Goal: Task Accomplishment & Management: Manage account settings

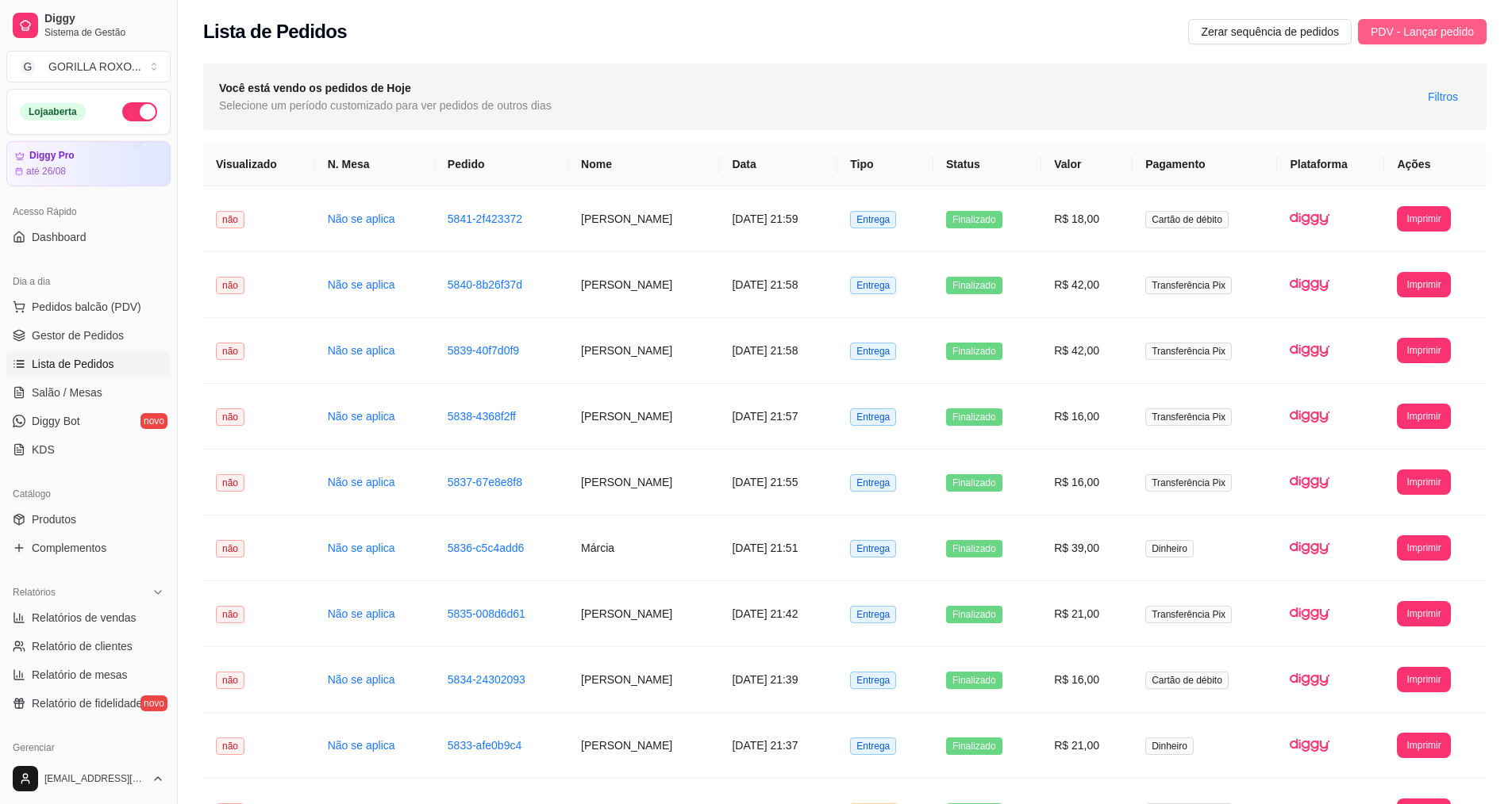
click at [1415, 27] on span "PDV - Lançar pedido" at bounding box center [1422, 32] width 103 height 17
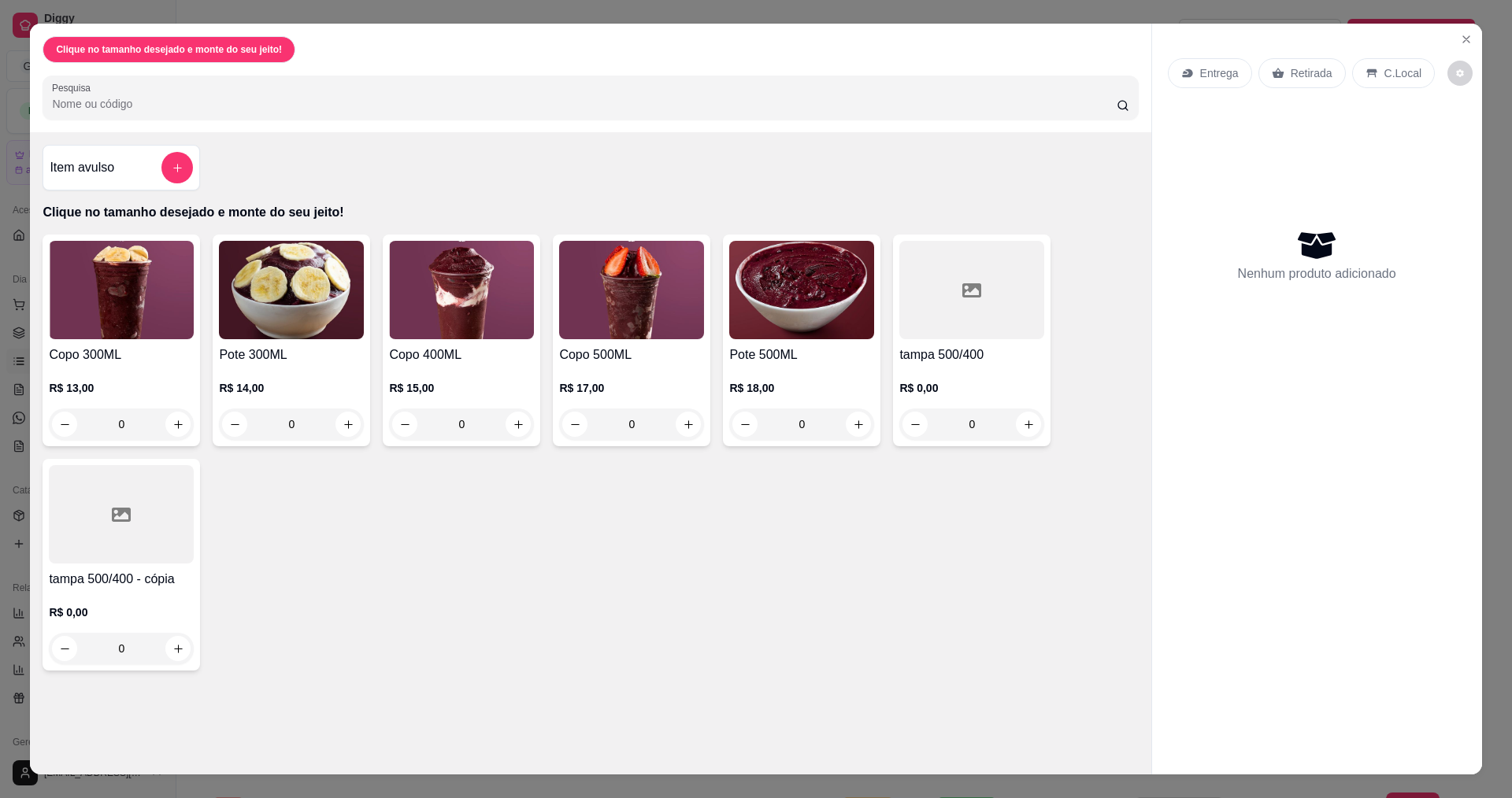
click at [682, 423] on div "0" at bounding box center [631, 424] width 144 height 31
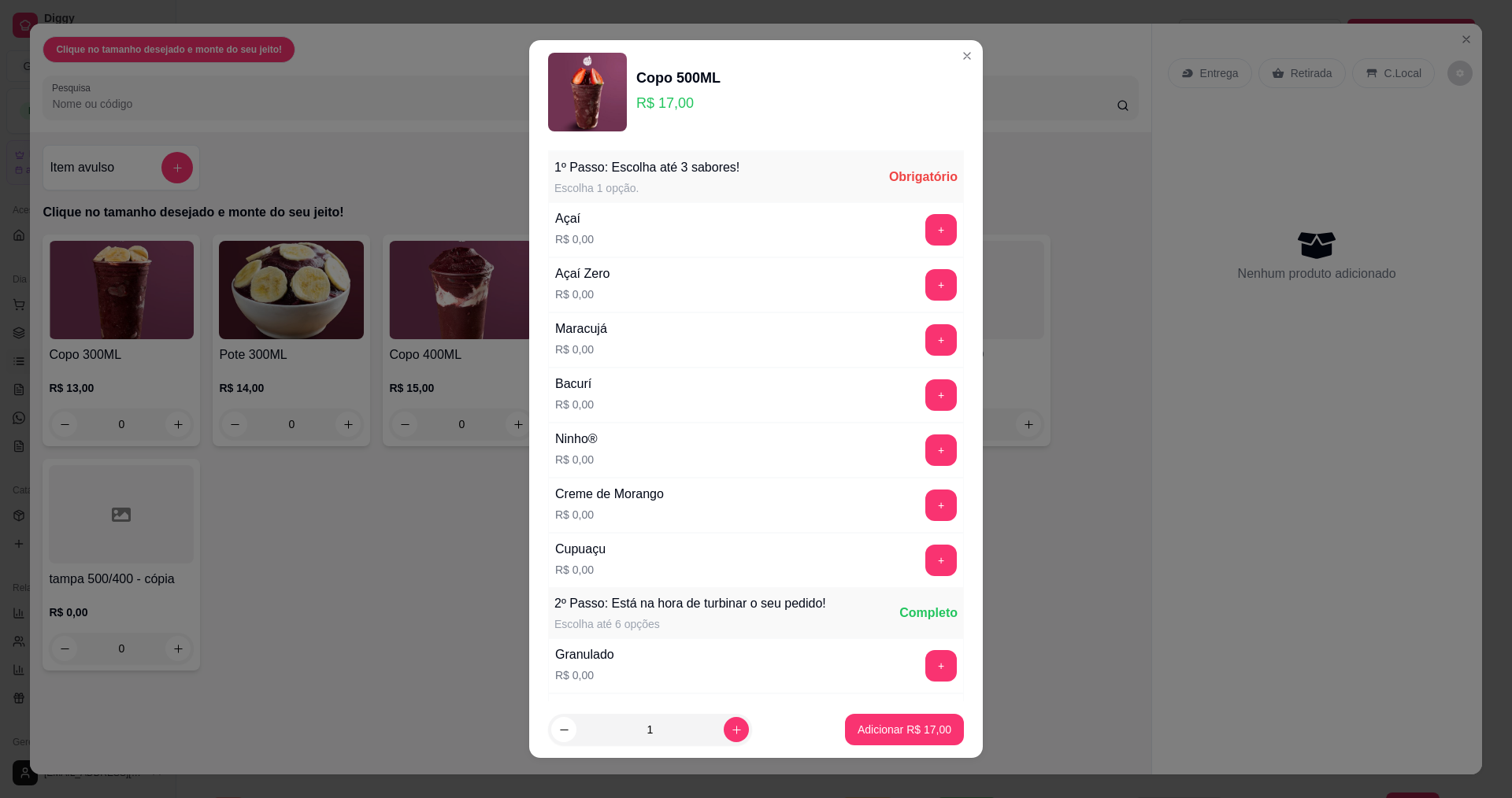
click at [926, 237] on button "+" at bounding box center [941, 229] width 31 height 31
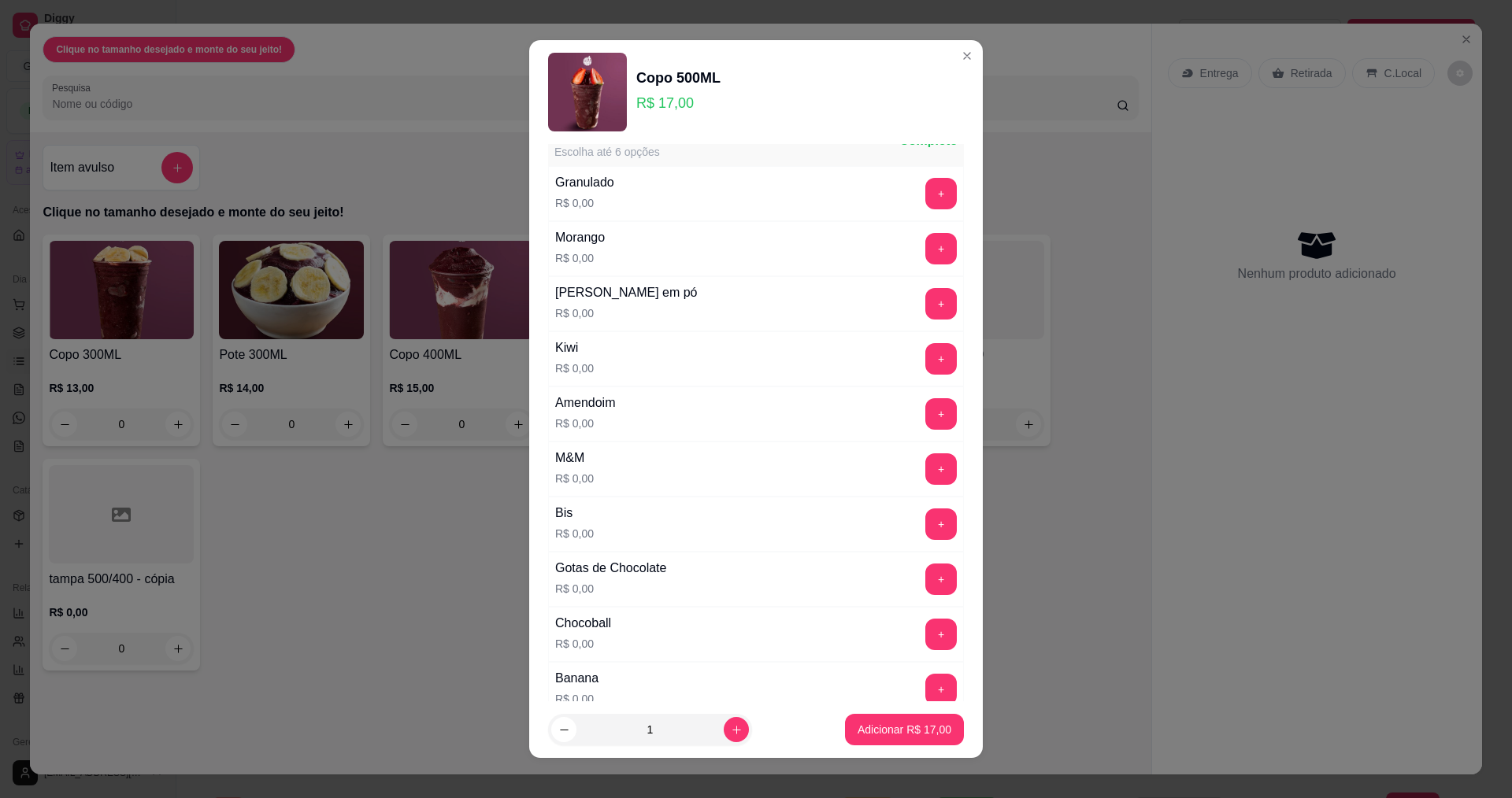
scroll to position [551, 0]
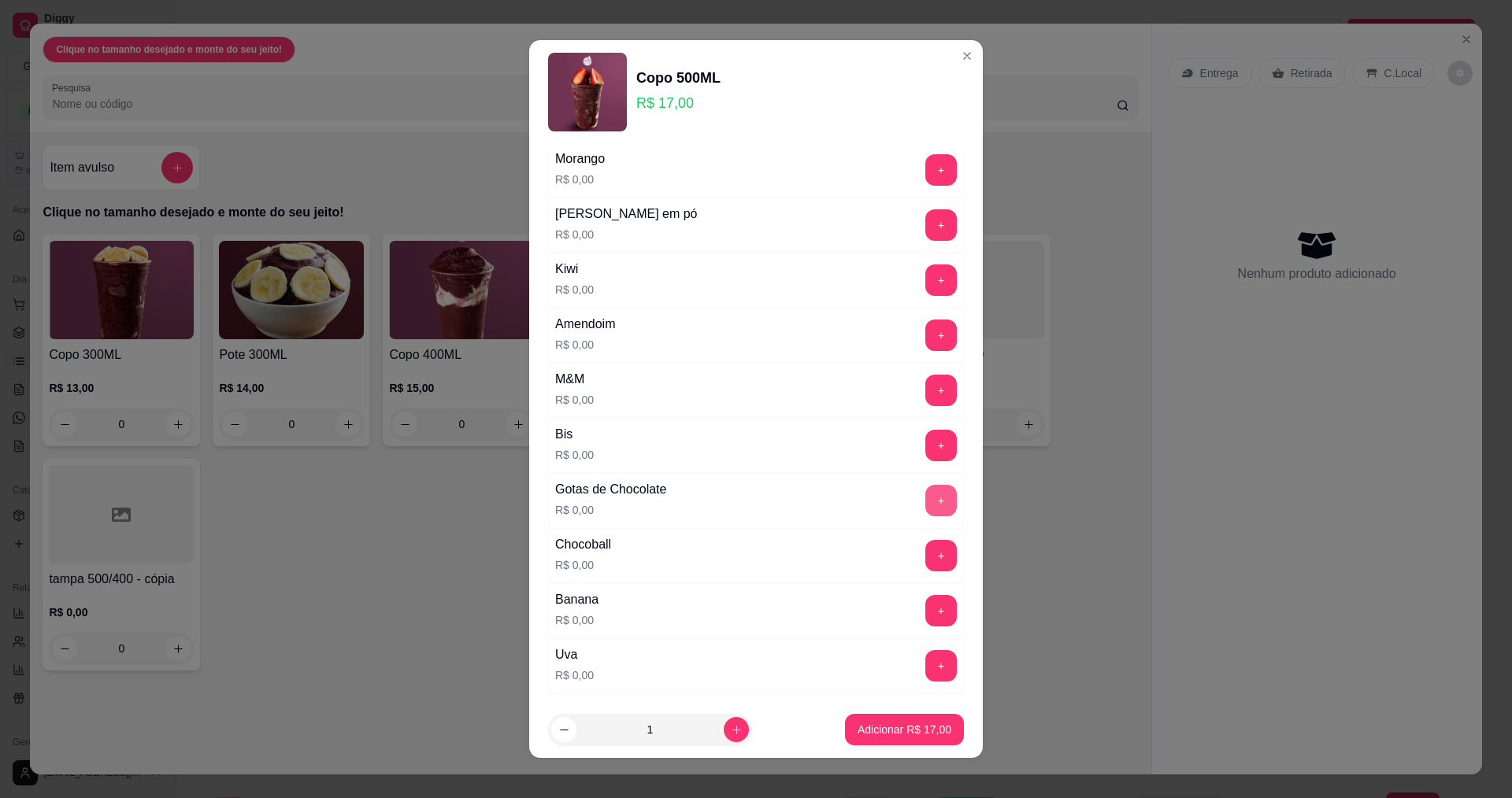
click at [926, 506] on button "+" at bounding box center [941, 501] width 31 height 31
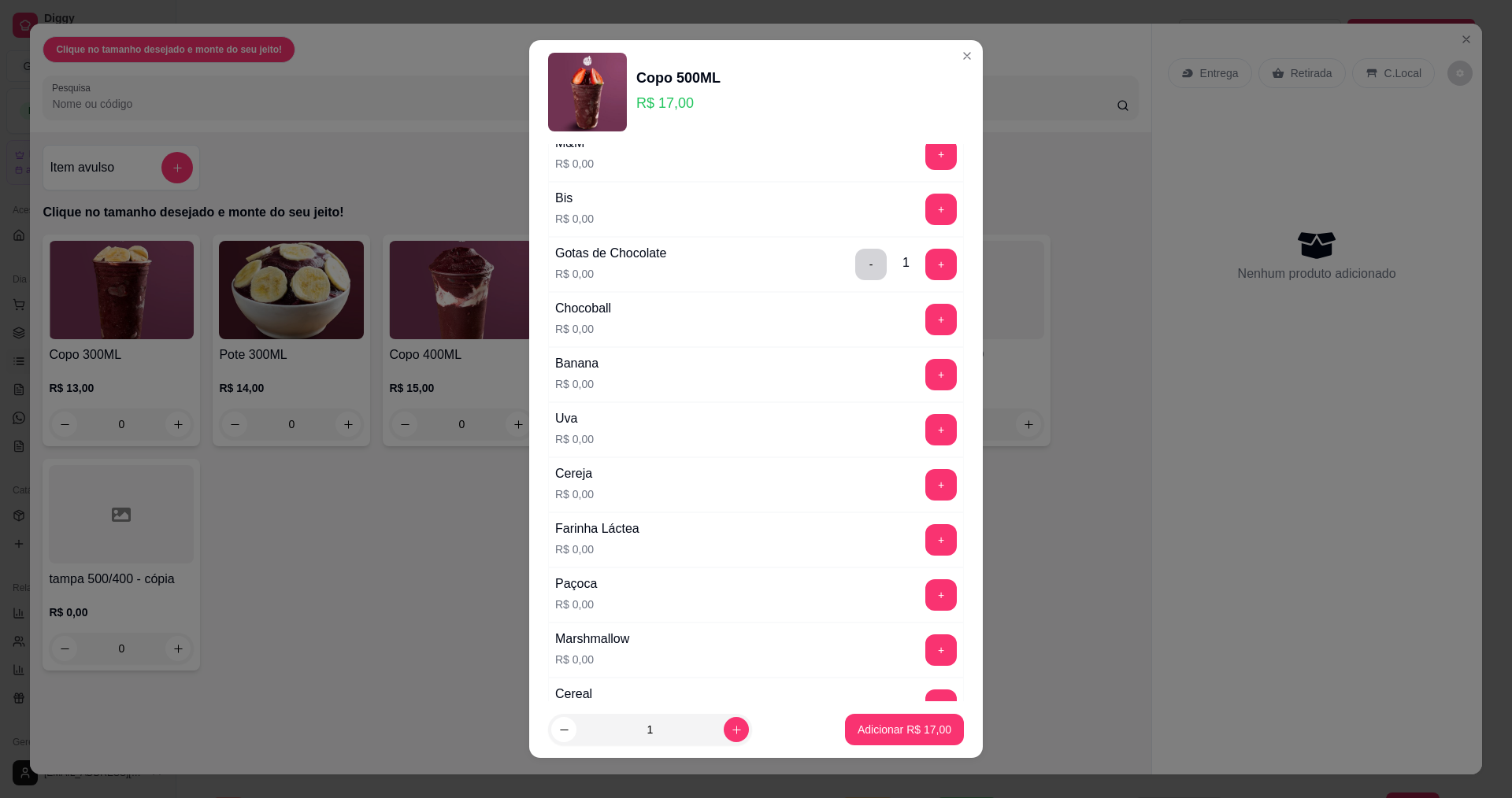
scroll to position [944, 0]
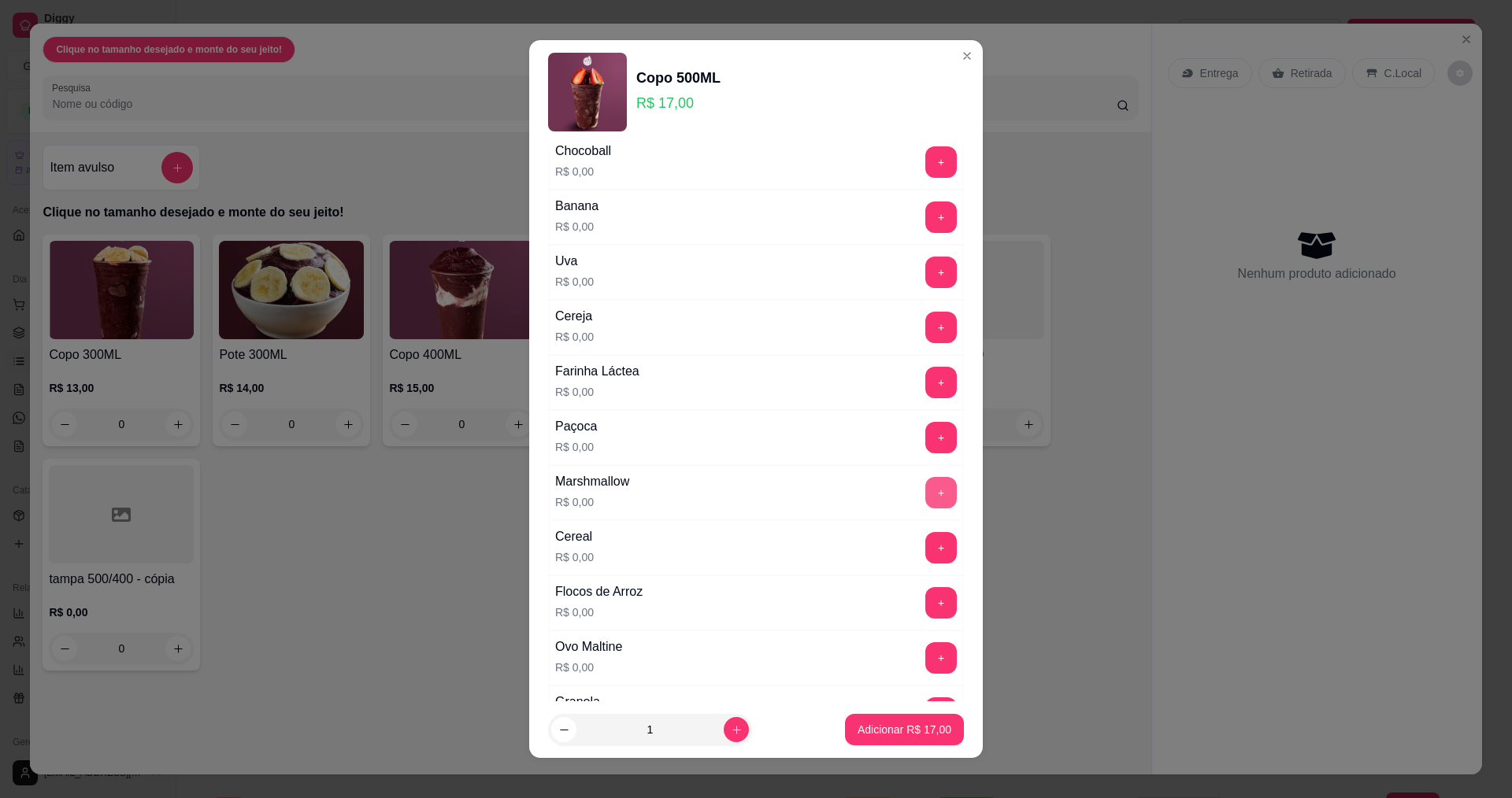
click at [926, 498] on button "+" at bounding box center [941, 492] width 31 height 31
click at [927, 498] on button "+" at bounding box center [942, 492] width 30 height 30
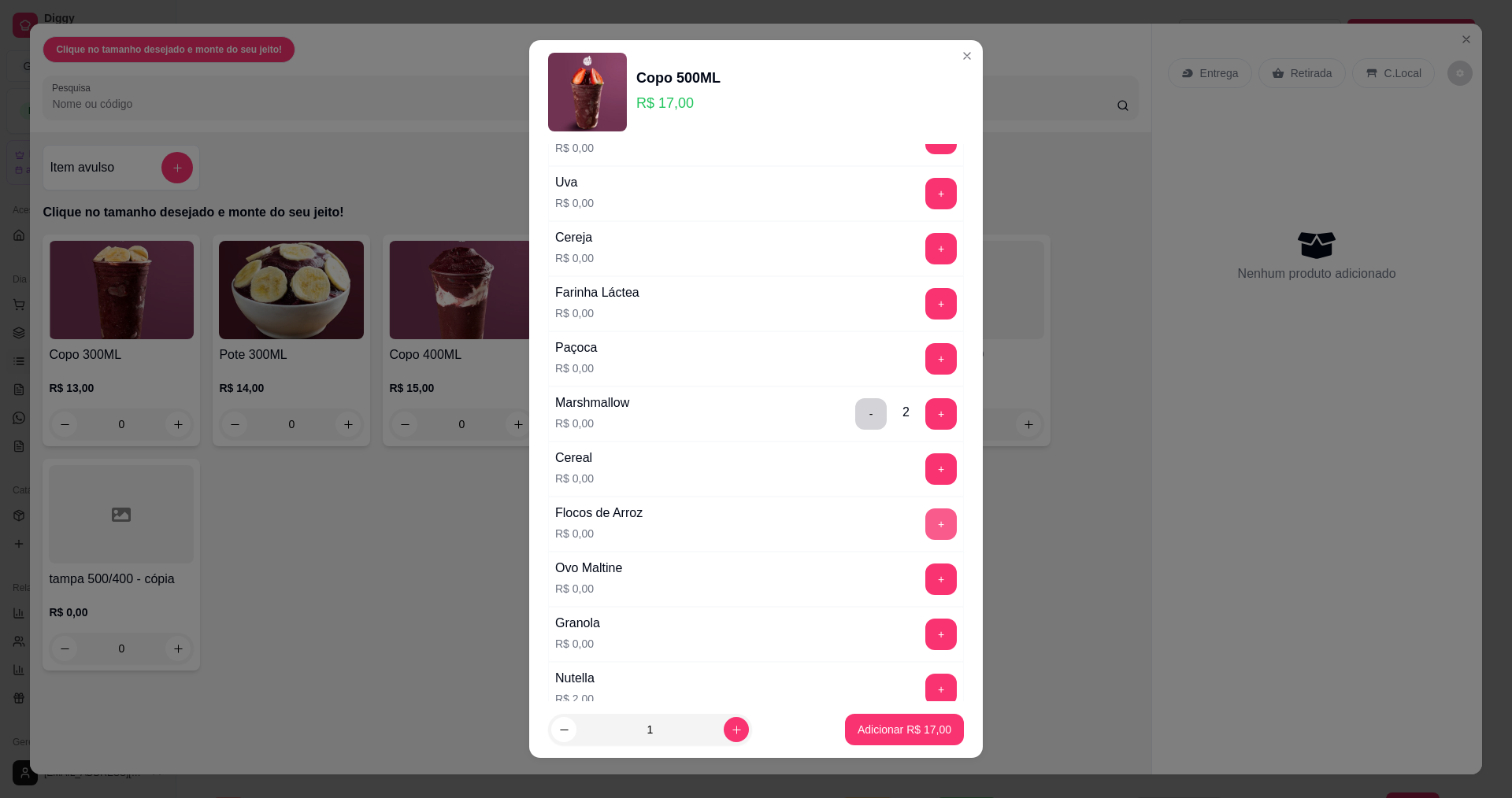
click at [926, 530] on button "+" at bounding box center [941, 523] width 31 height 31
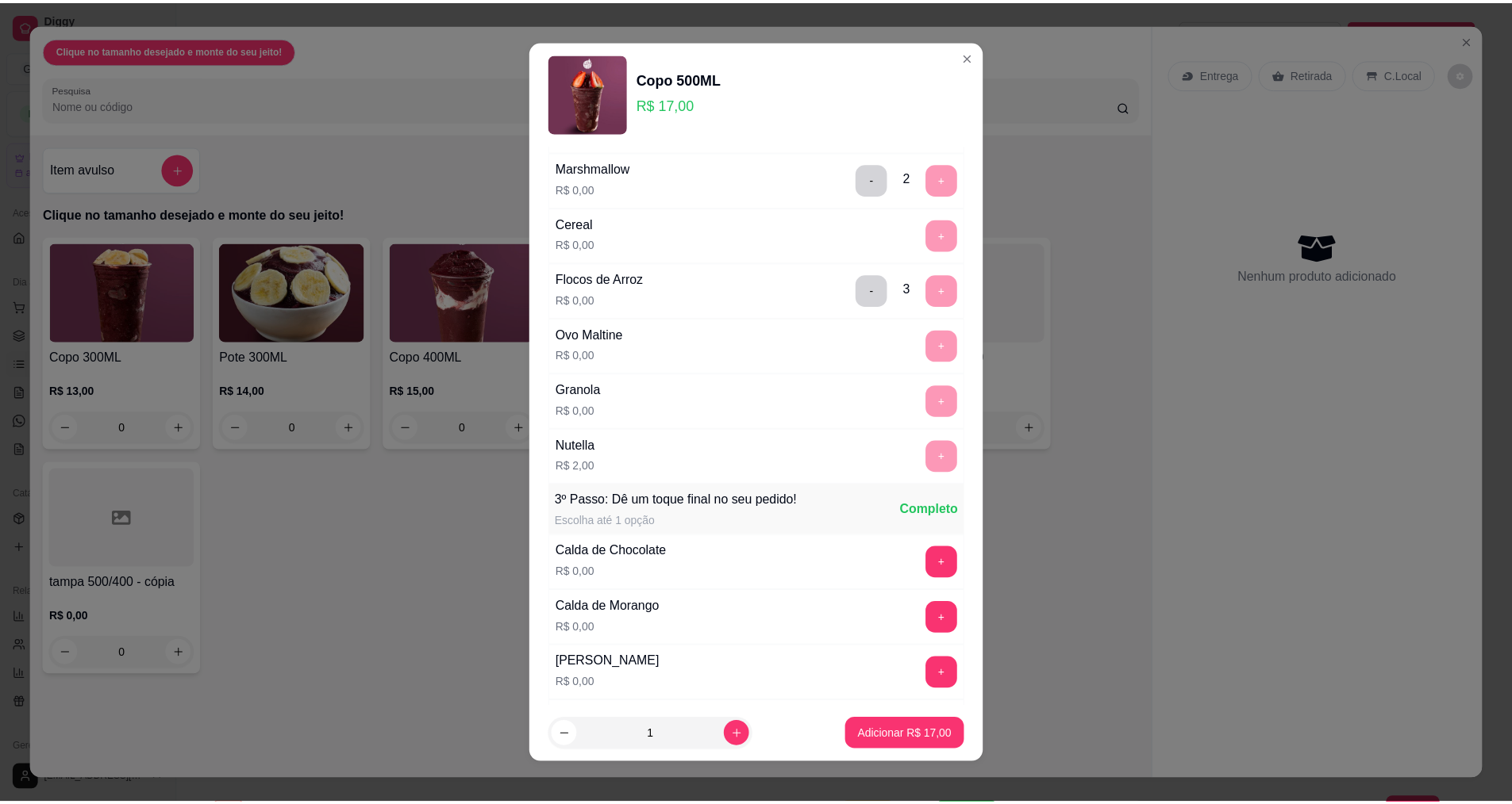
scroll to position [1428, 0]
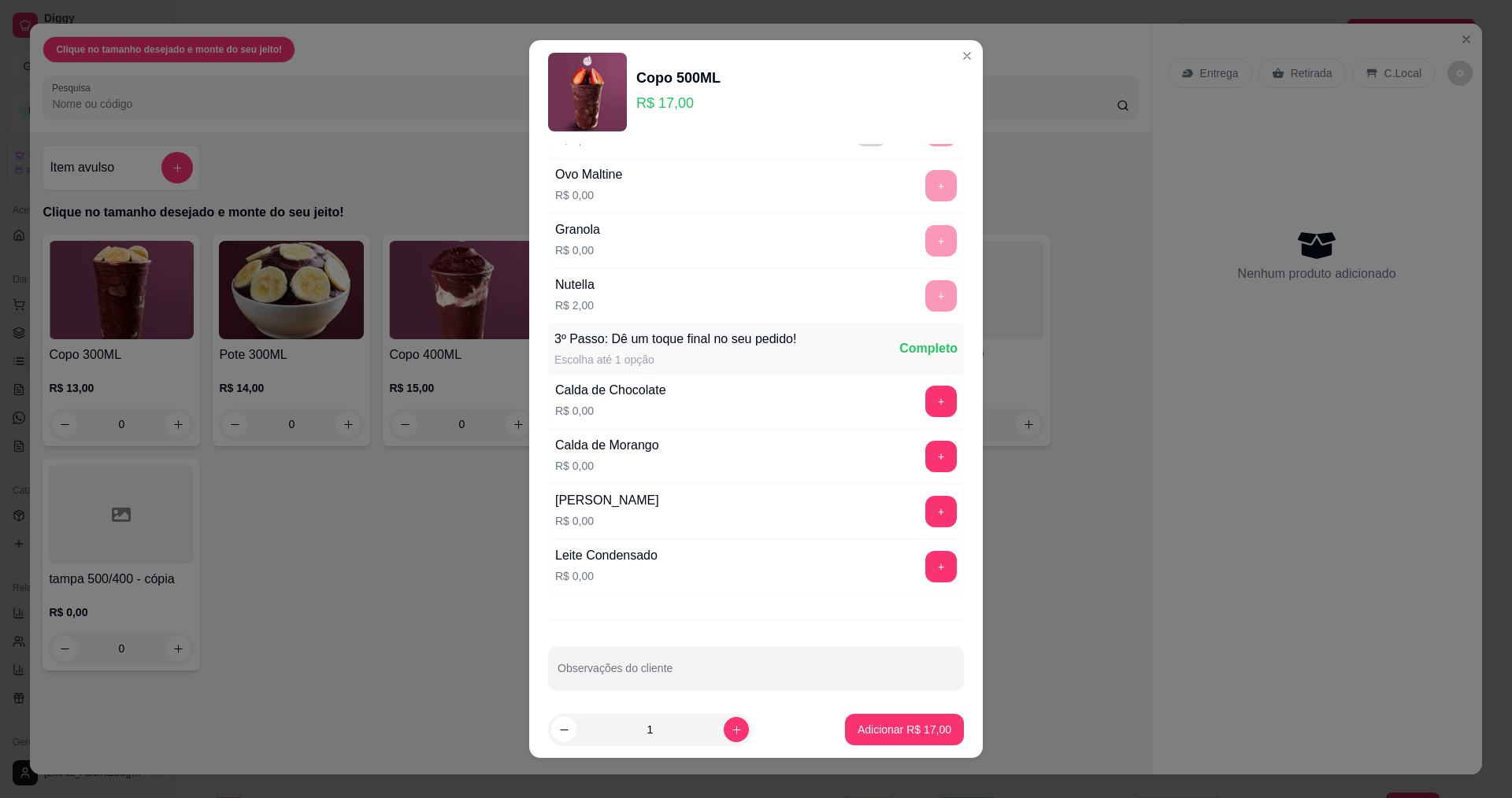
click at [928, 394] on div "+" at bounding box center [941, 401] width 44 height 31
click at [926, 395] on button "+" at bounding box center [941, 401] width 31 height 31
click at [915, 723] on p "Adicionar R$ 17,00" at bounding box center [905, 730] width 94 height 16
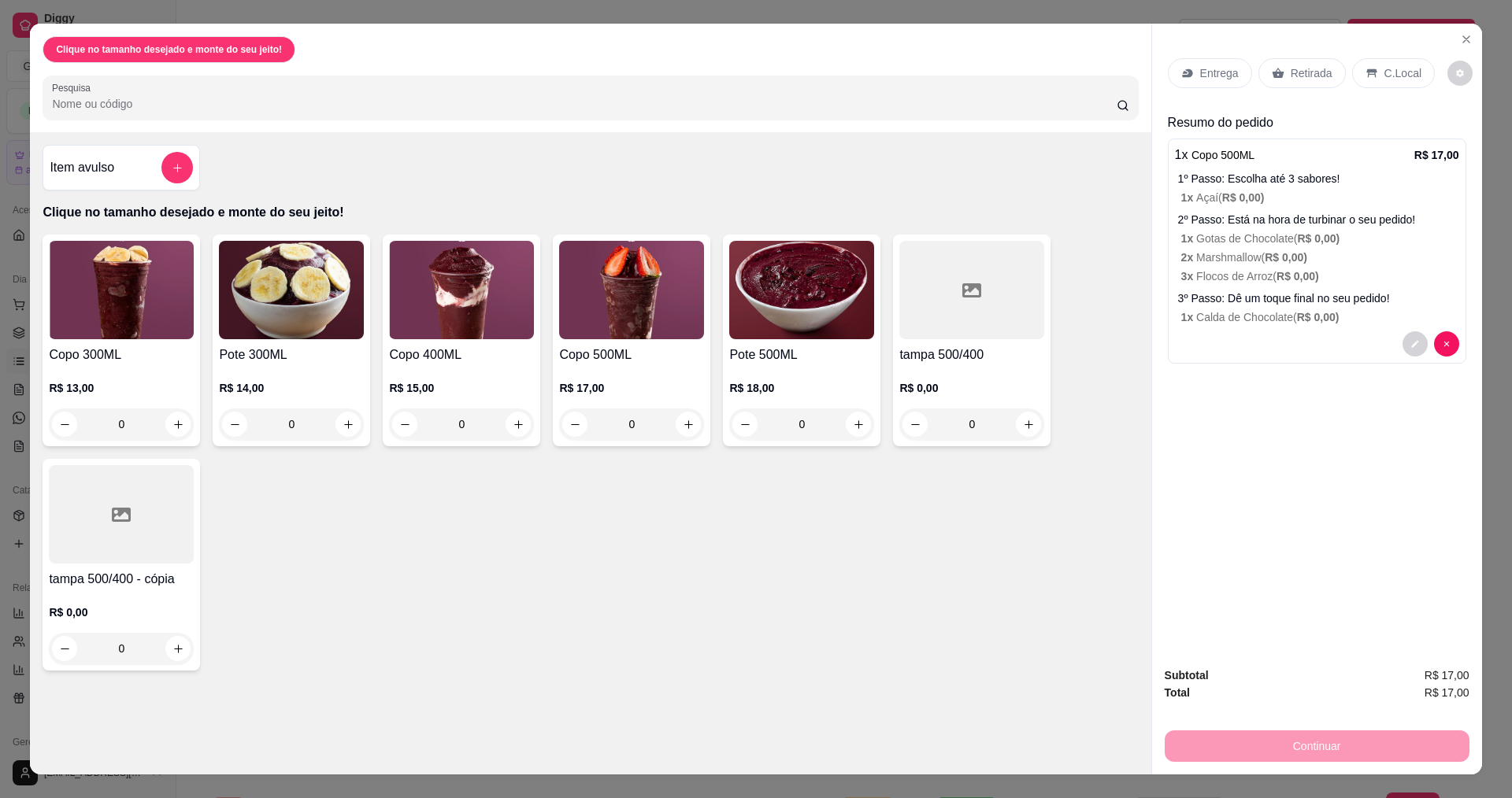
click at [1207, 72] on p "Entrega" at bounding box center [1219, 73] width 39 height 16
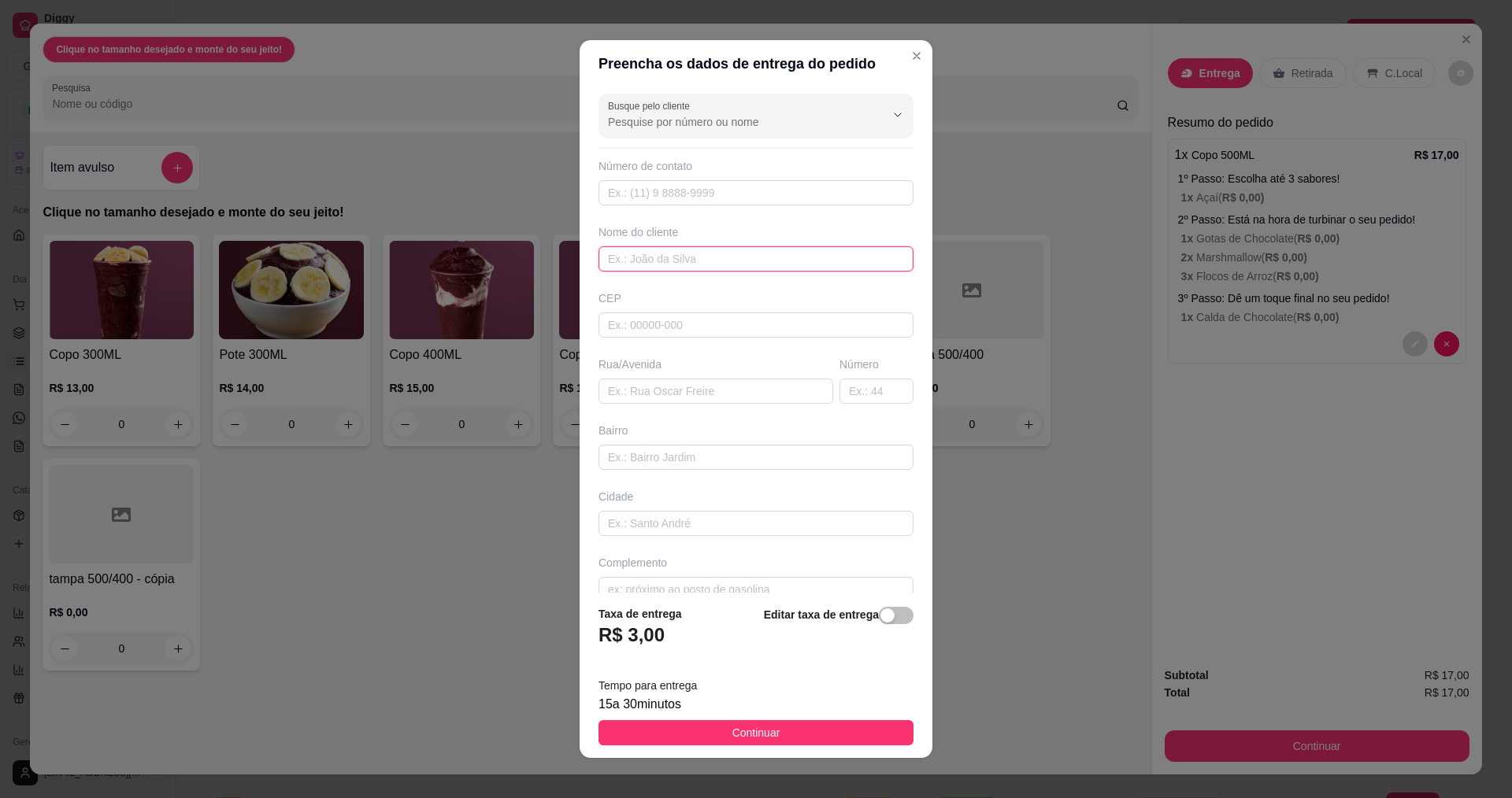
click at [644, 246] on input "text" at bounding box center [756, 258] width 315 height 26
type input "[PERSON_NAME]"
click at [711, 389] on input "text" at bounding box center [716, 391] width 235 height 26
type input "[PERSON_NAME]"
drag, startPoint x: 862, startPoint y: 386, endPoint x: 775, endPoint y: 449, distance: 107.4
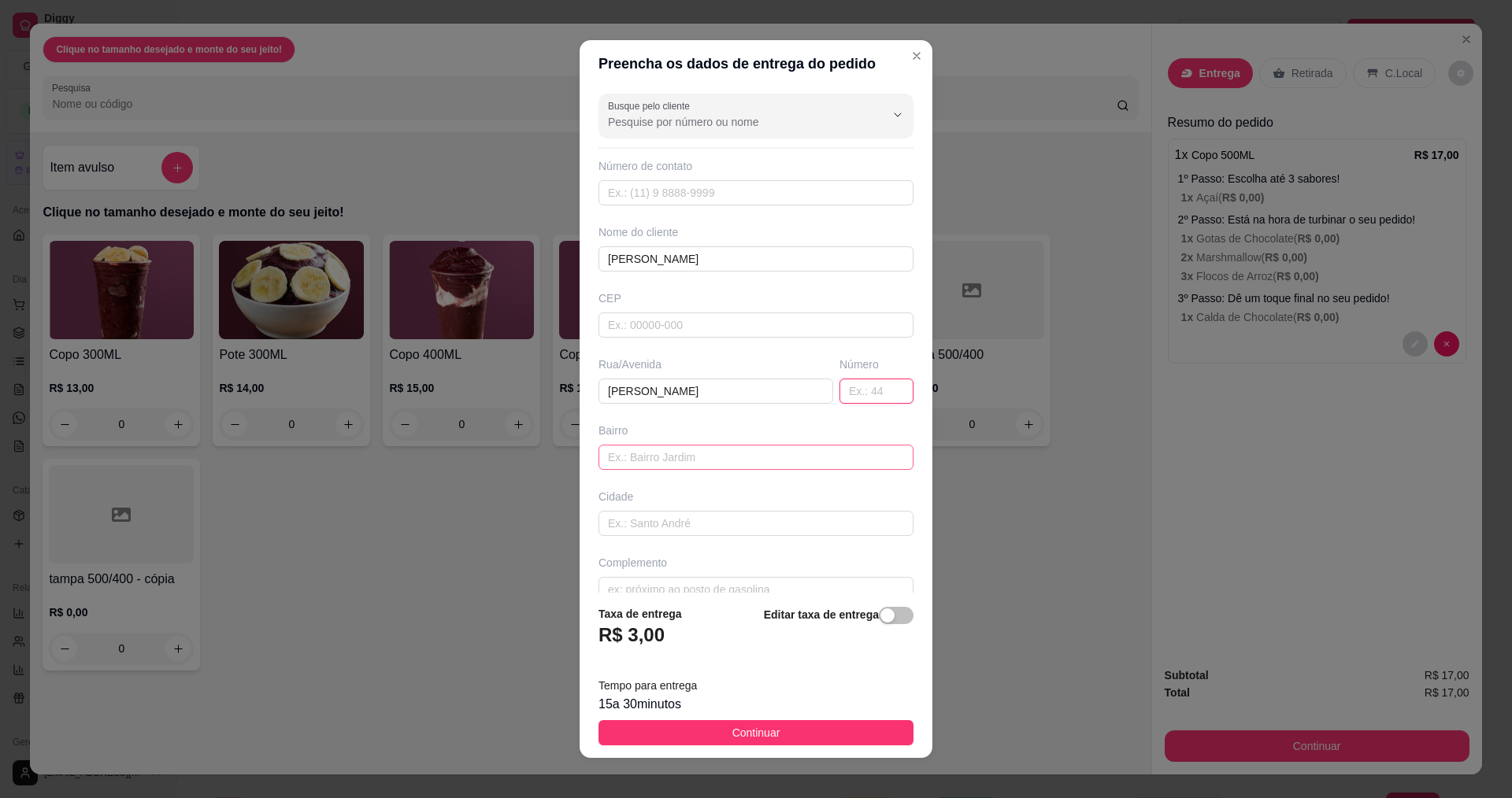
click at [861, 389] on input "text" at bounding box center [876, 391] width 74 height 26
type input "308"
click at [701, 460] on input "text" at bounding box center [756, 457] width 315 height 26
type input "centro"
click at [805, 726] on button "Continuar" at bounding box center [756, 732] width 315 height 26
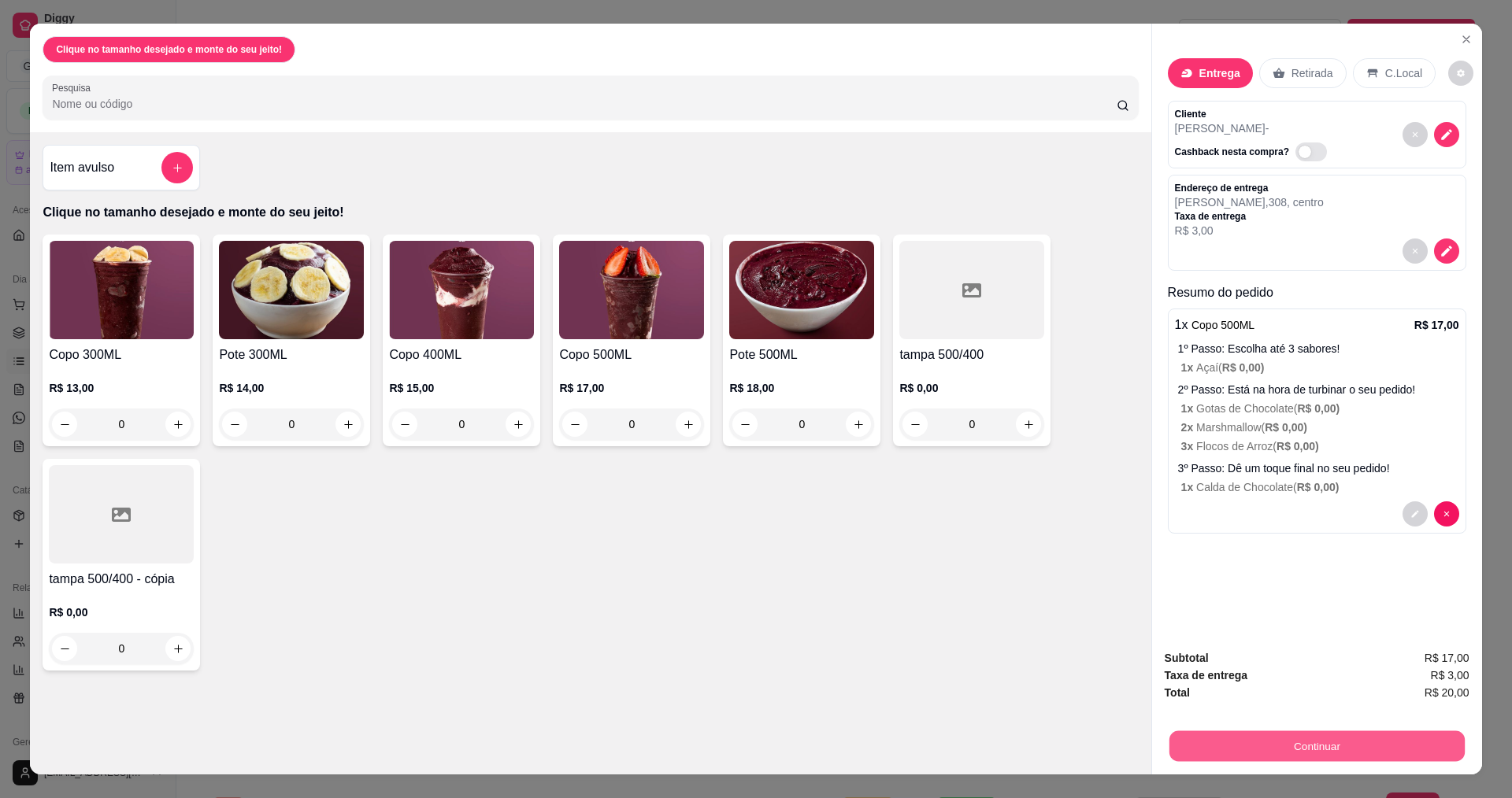
click at [1321, 748] on button "Continuar" at bounding box center [1316, 746] width 296 height 30
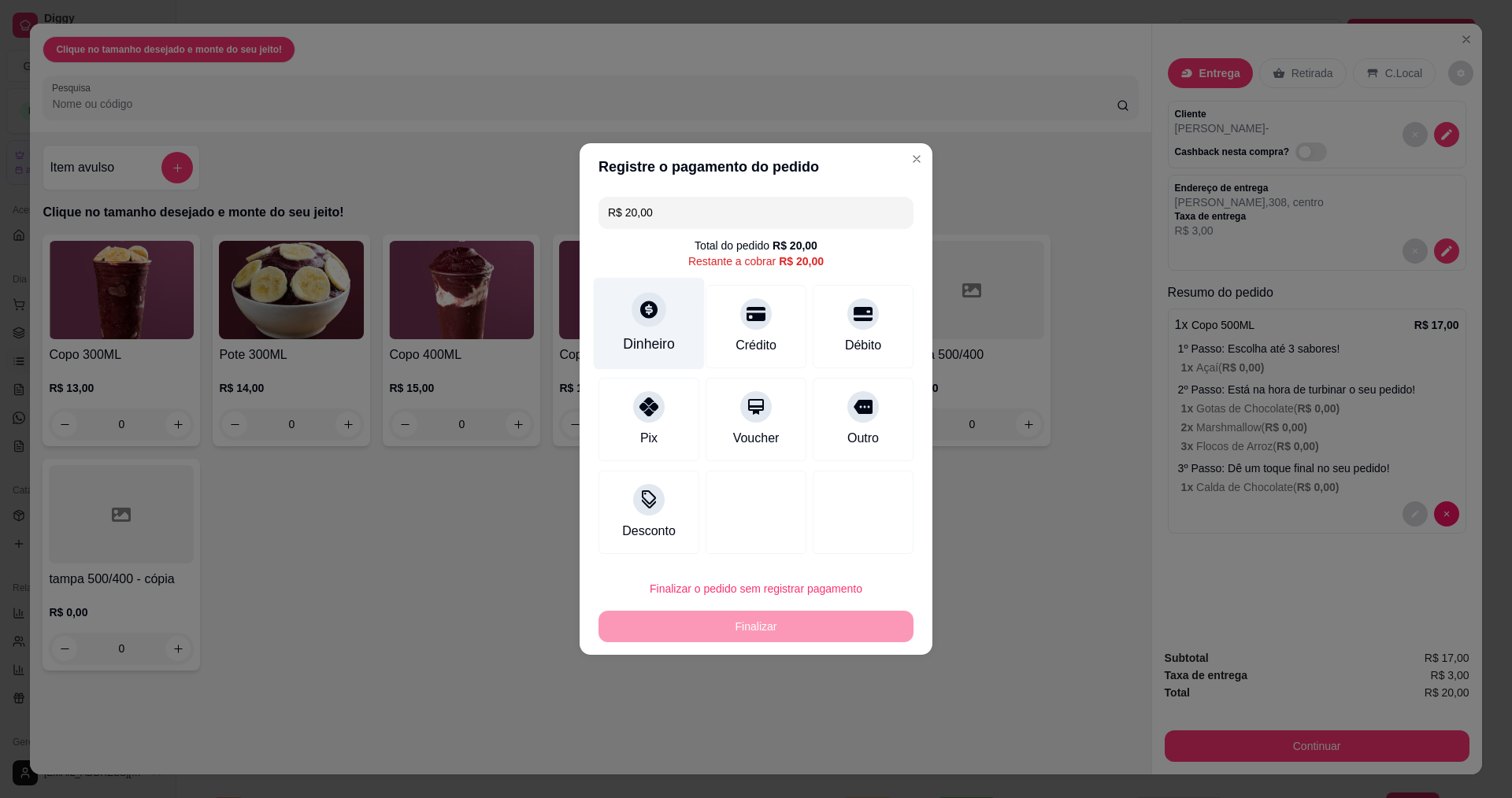
click at [661, 341] on div "Dinheiro" at bounding box center [649, 344] width 52 height 21
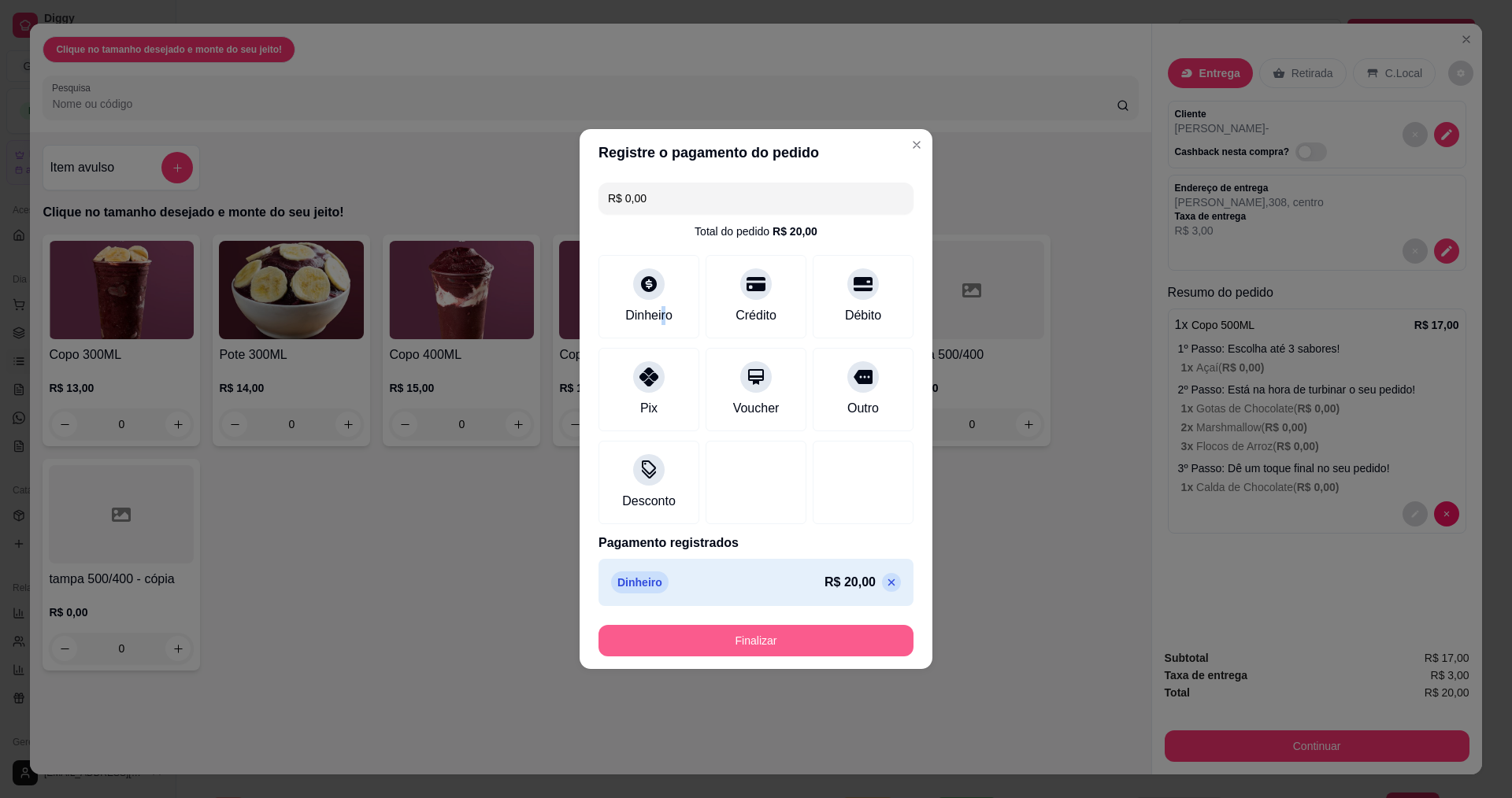
click at [736, 637] on button "Finalizar" at bounding box center [756, 640] width 315 height 31
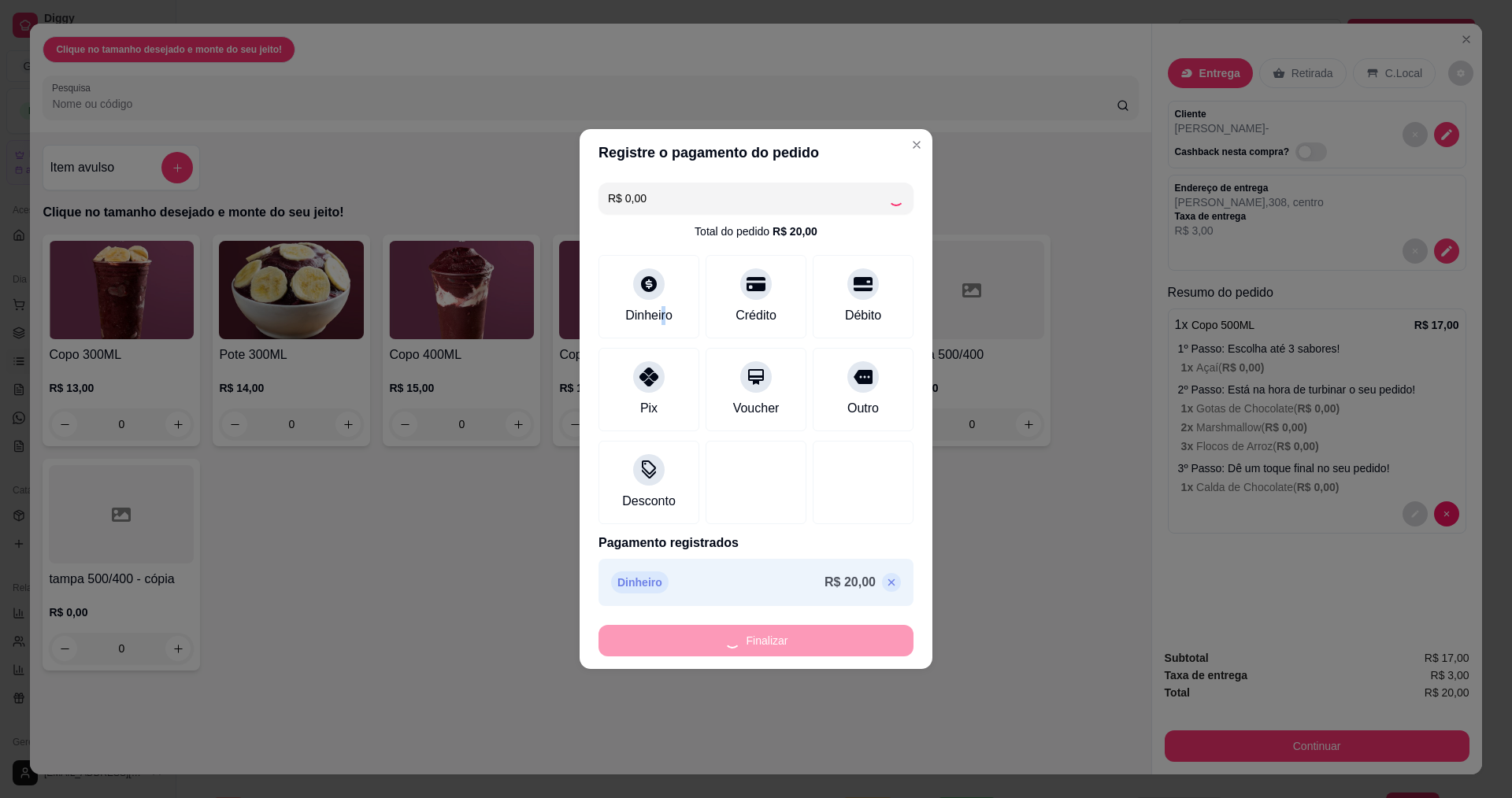
type input "-R$ 20,00"
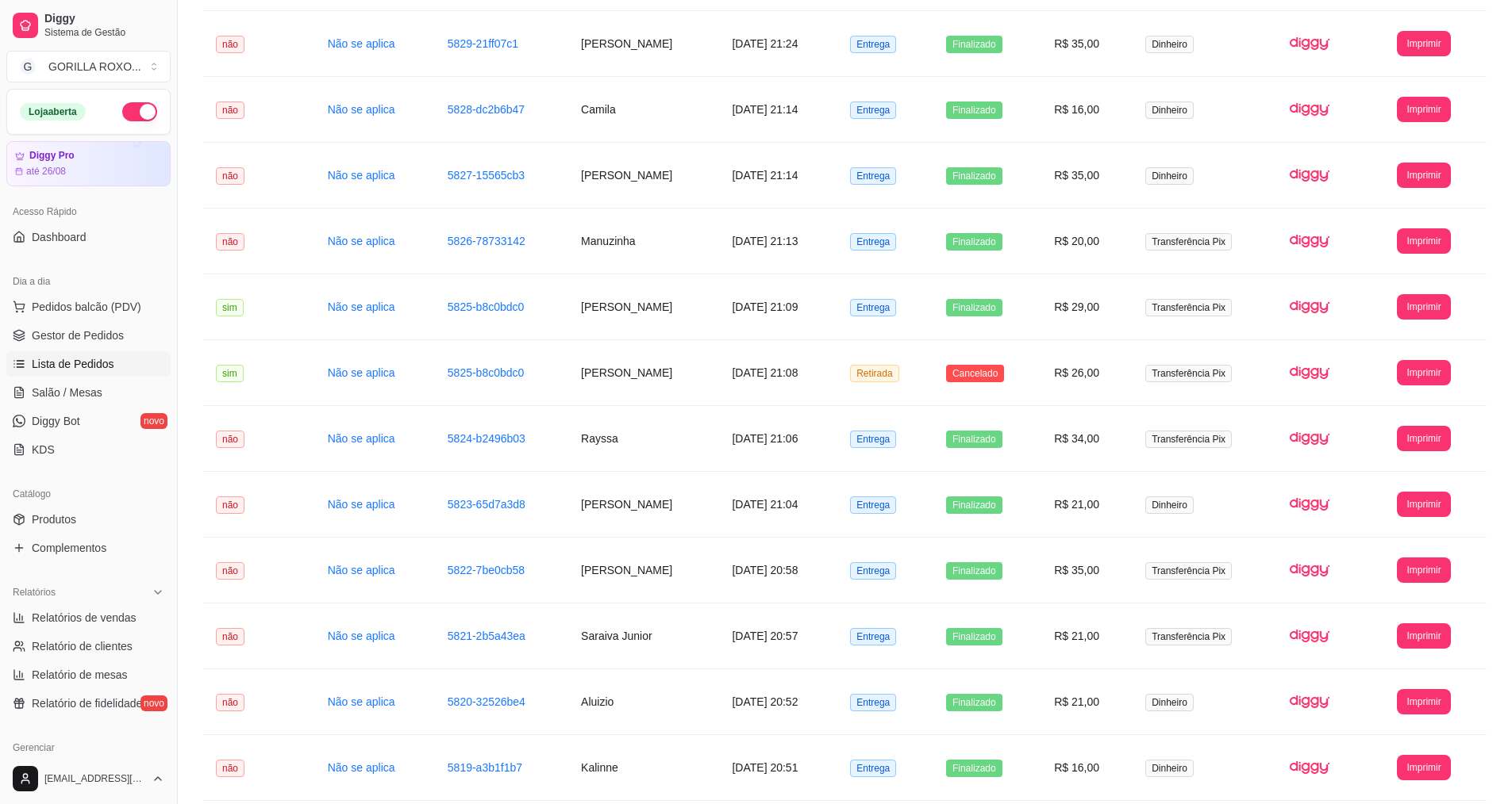
scroll to position [1472, 0]
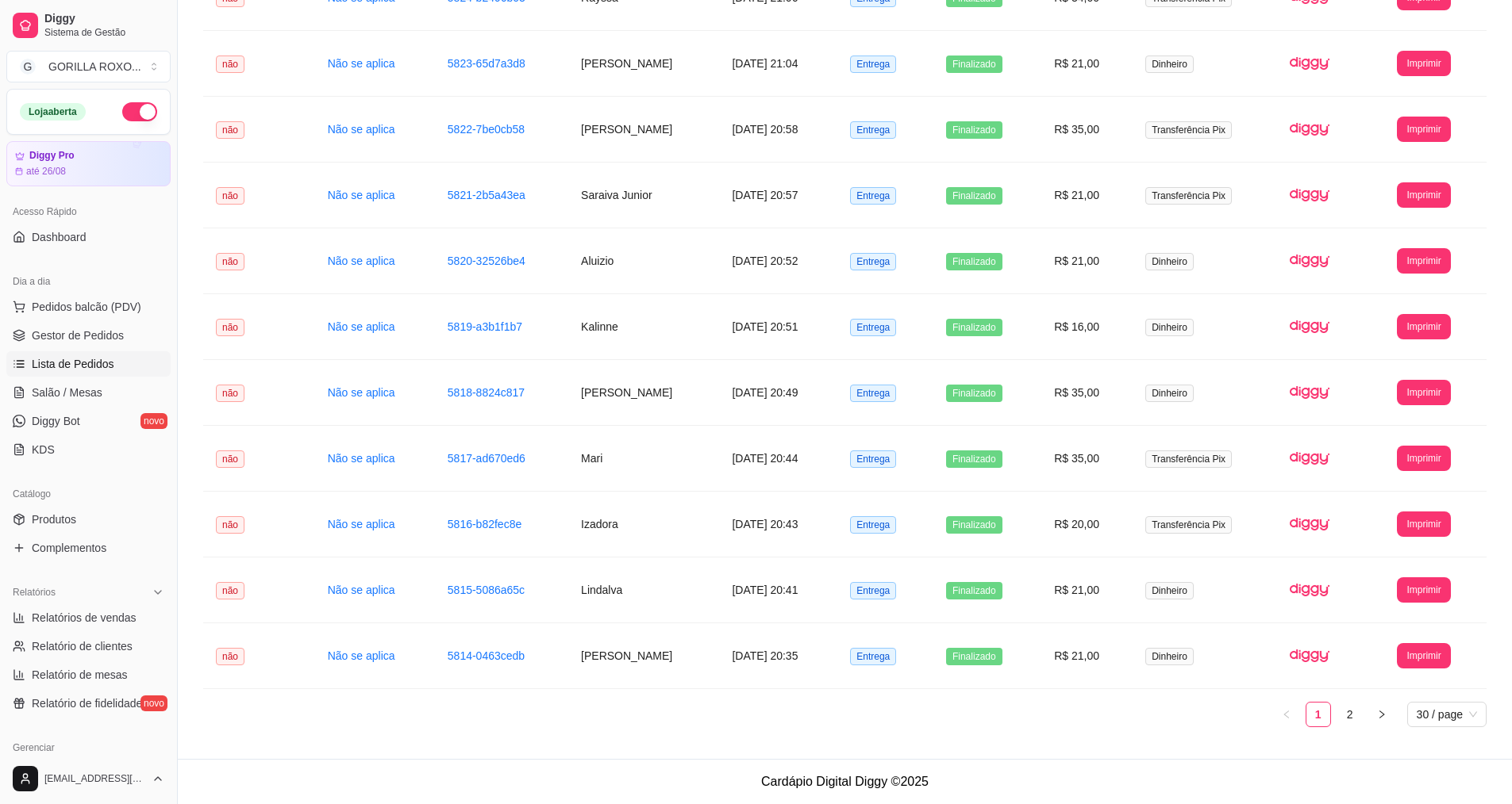
click at [1354, 710] on link "2" at bounding box center [1349, 714] width 24 height 24
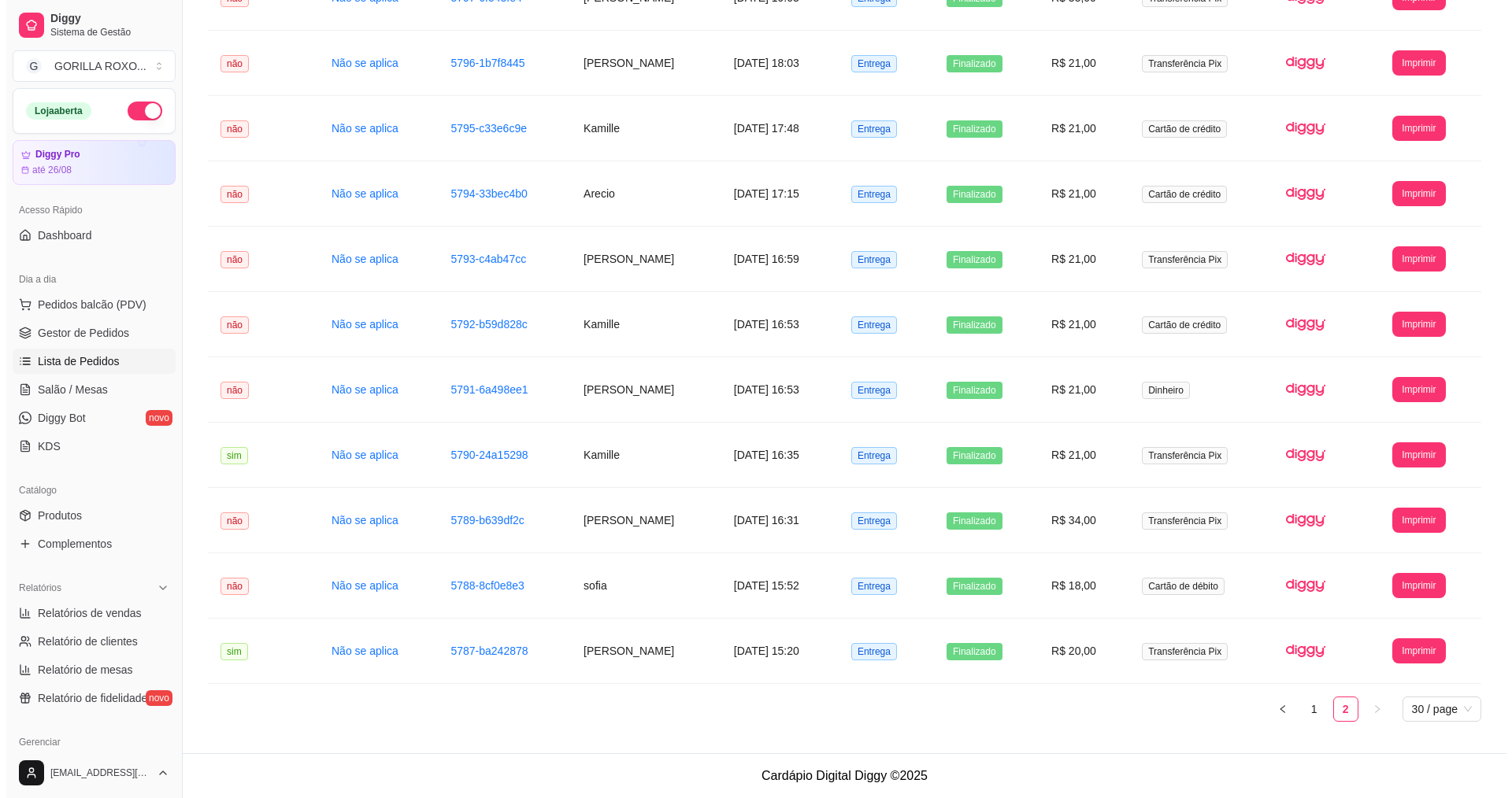
scroll to position [1265, 0]
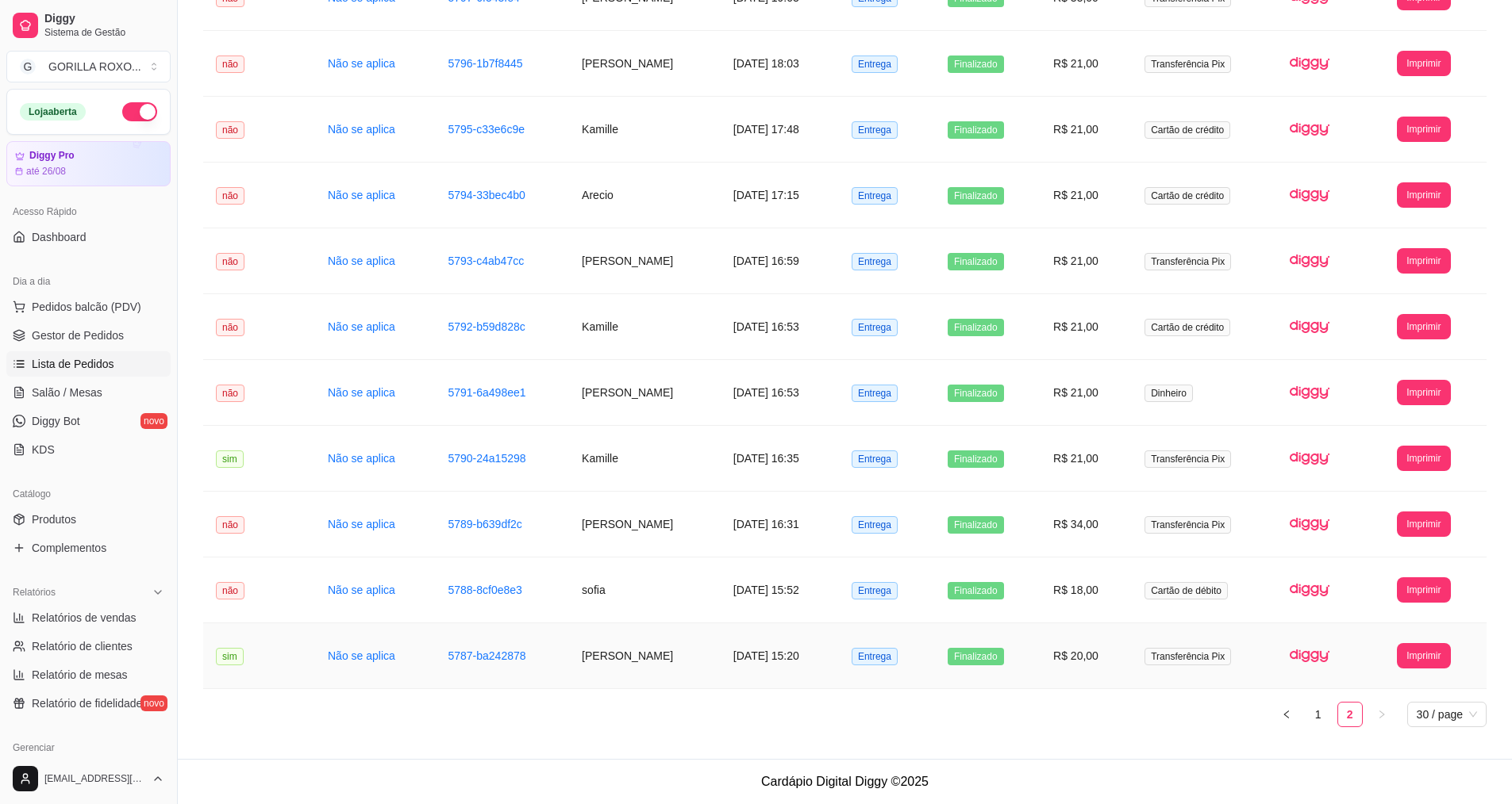
click at [639, 656] on td "[PERSON_NAME]" at bounding box center [644, 656] width 151 height 66
click at [631, 599] on td "sofia" at bounding box center [644, 591] width 151 height 66
click at [614, 444] on td "Kamille" at bounding box center [644, 458] width 151 height 66
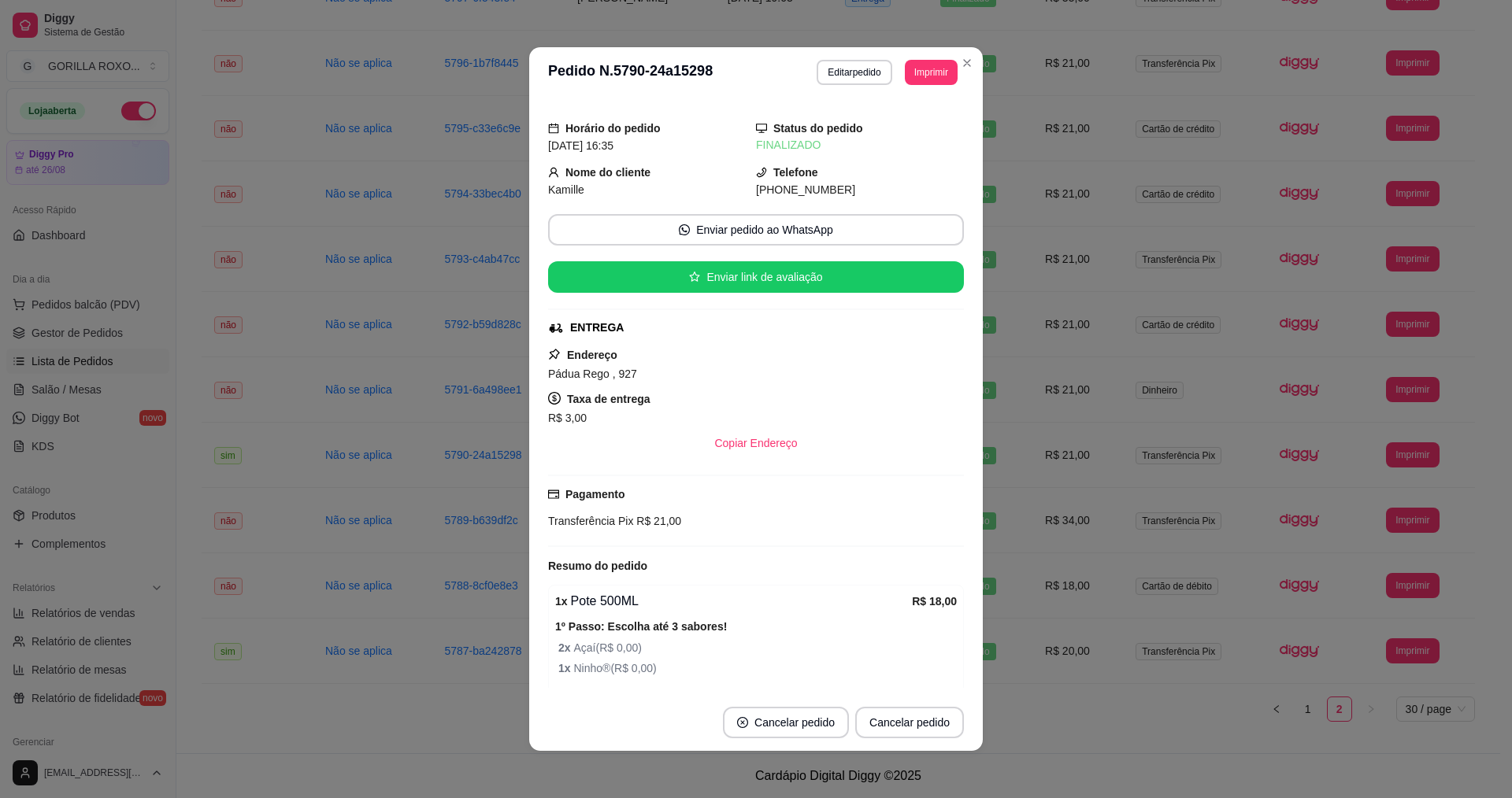
scroll to position [205, 0]
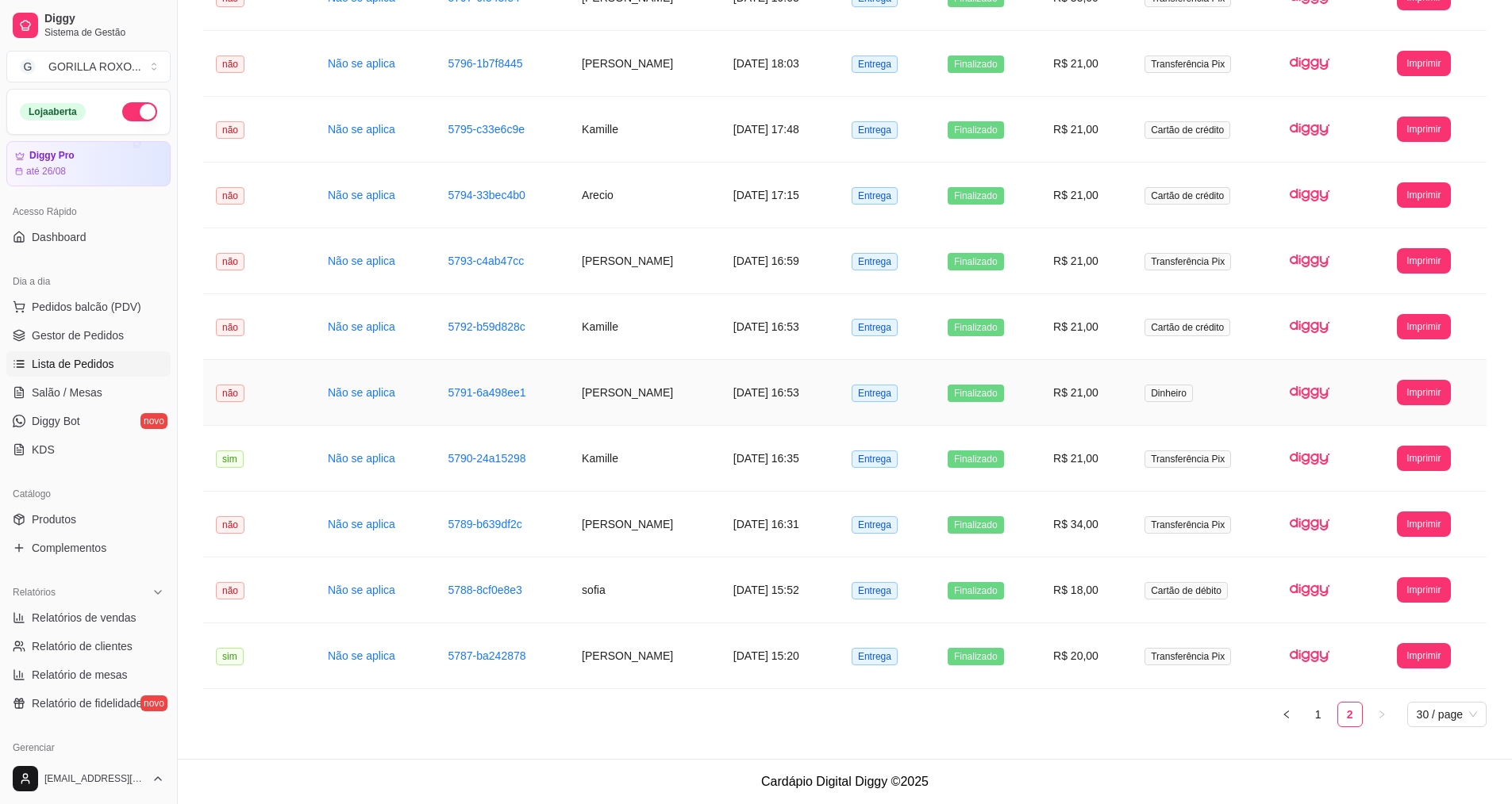
click at [660, 403] on td "[PERSON_NAME]" at bounding box center [644, 392] width 151 height 66
click at [661, 329] on td "Kamille" at bounding box center [644, 326] width 151 height 66
click at [666, 671] on td "[PERSON_NAME]" at bounding box center [644, 656] width 151 height 66
click at [1350, 718] on link "2" at bounding box center [1349, 714] width 24 height 24
click at [661, 464] on td "Kamille" at bounding box center [644, 458] width 151 height 66
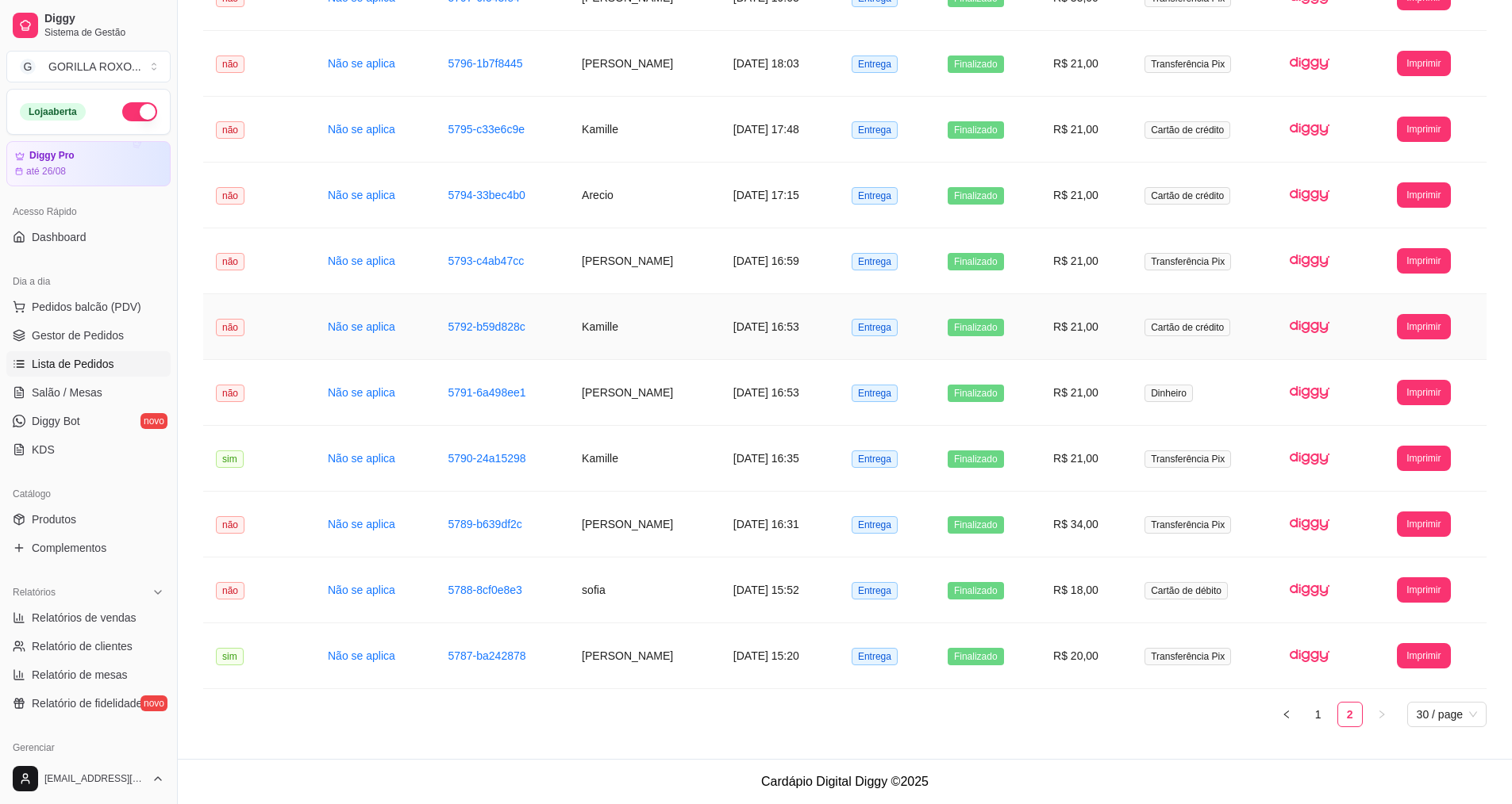
scroll to position [1195, 0]
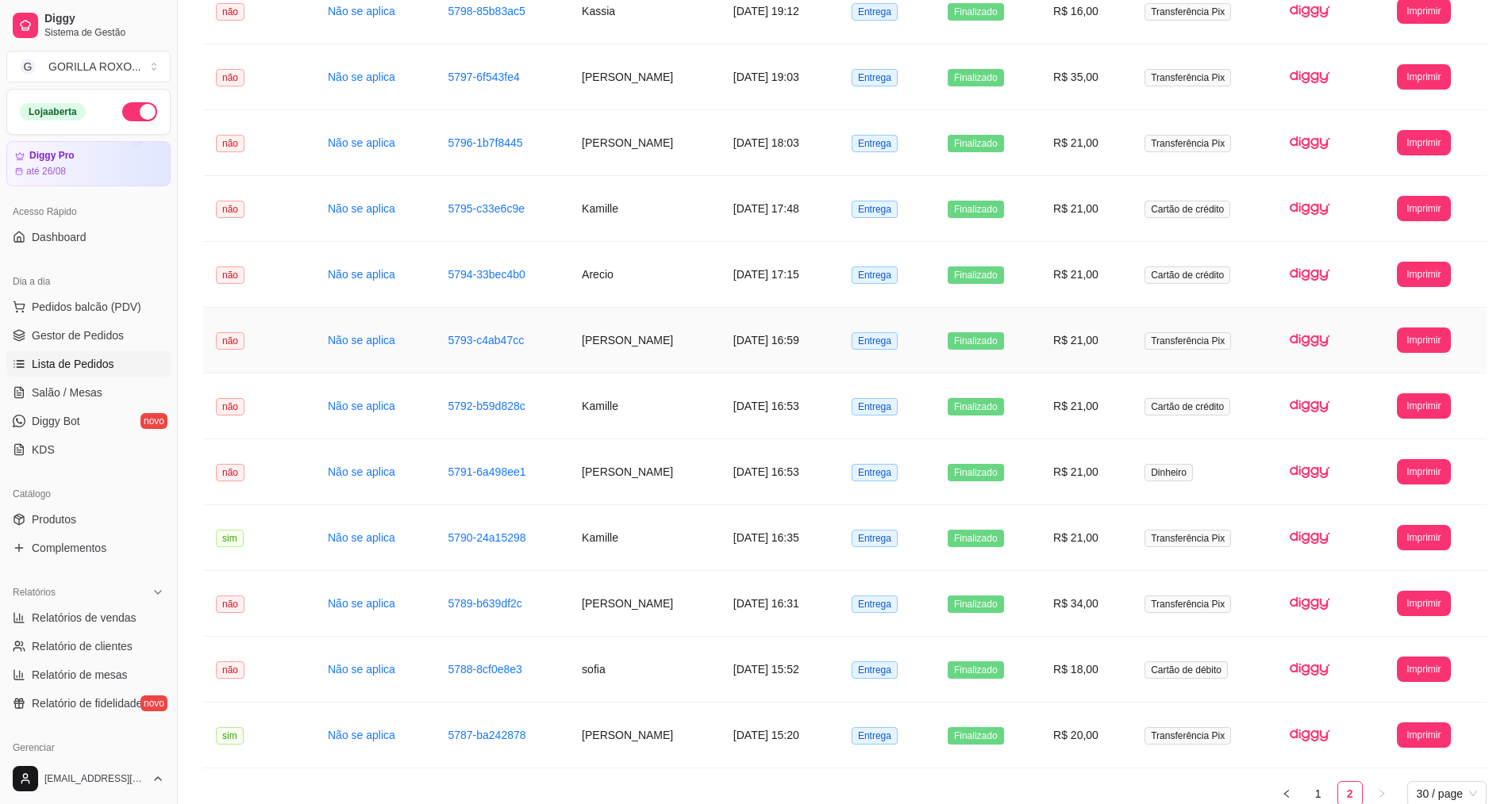
click at [661, 362] on td "[PERSON_NAME]" at bounding box center [644, 341] width 151 height 66
click at [651, 326] on td "[PERSON_NAME]" at bounding box center [644, 341] width 151 height 66
click at [657, 289] on td "Arecio" at bounding box center [644, 275] width 151 height 66
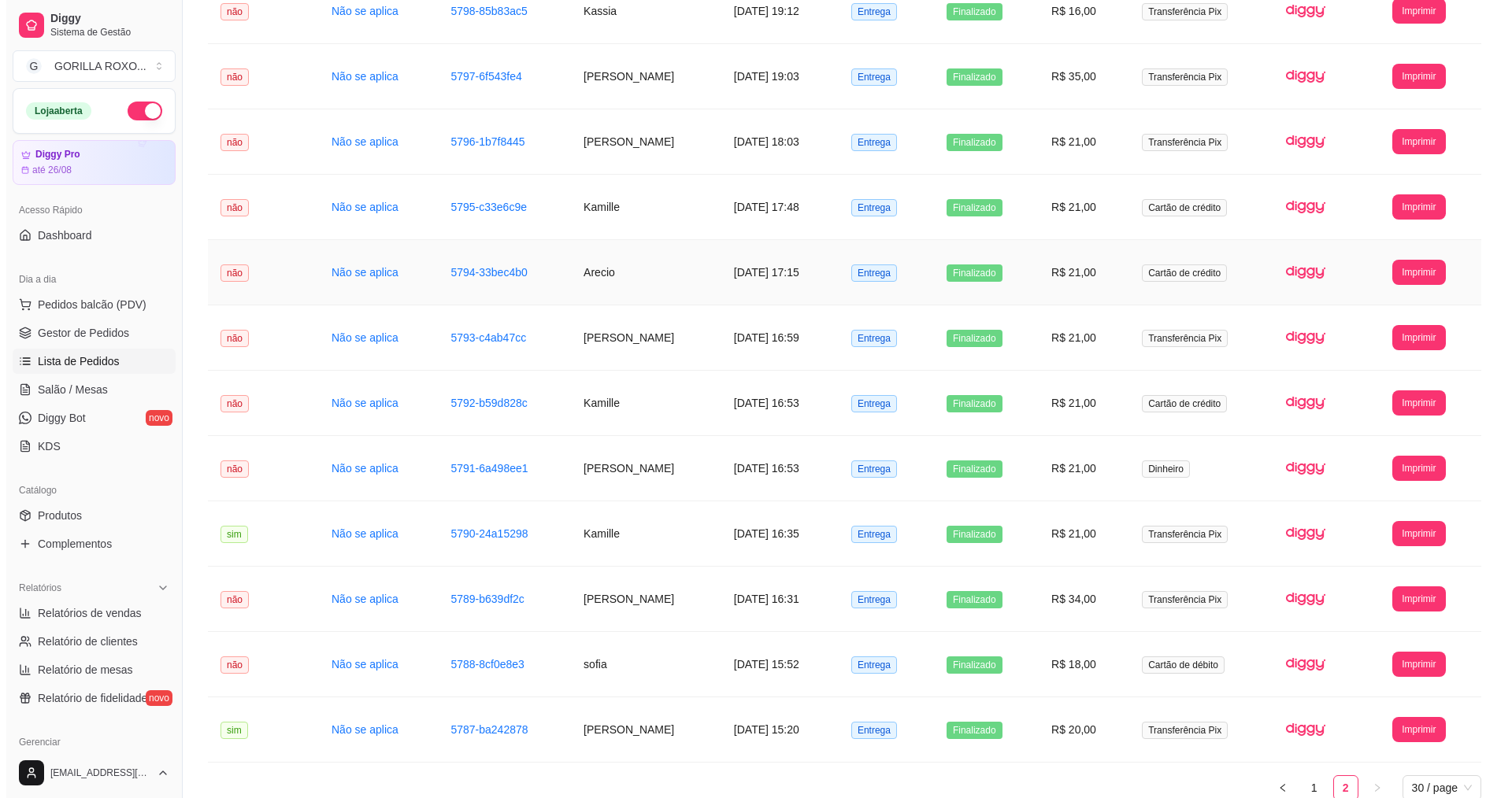
scroll to position [1108, 0]
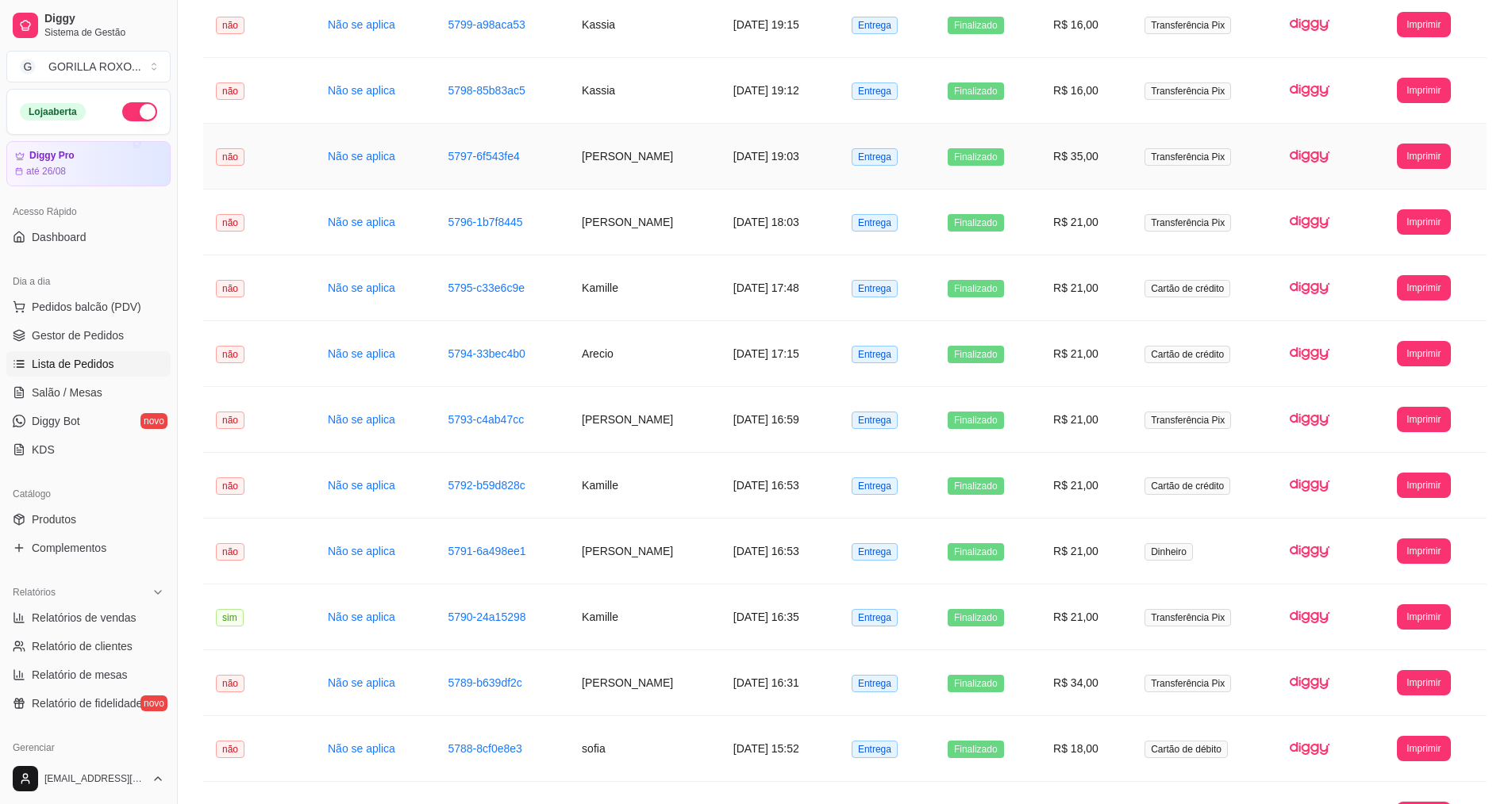
click at [656, 172] on td "[PERSON_NAME]" at bounding box center [644, 156] width 151 height 66
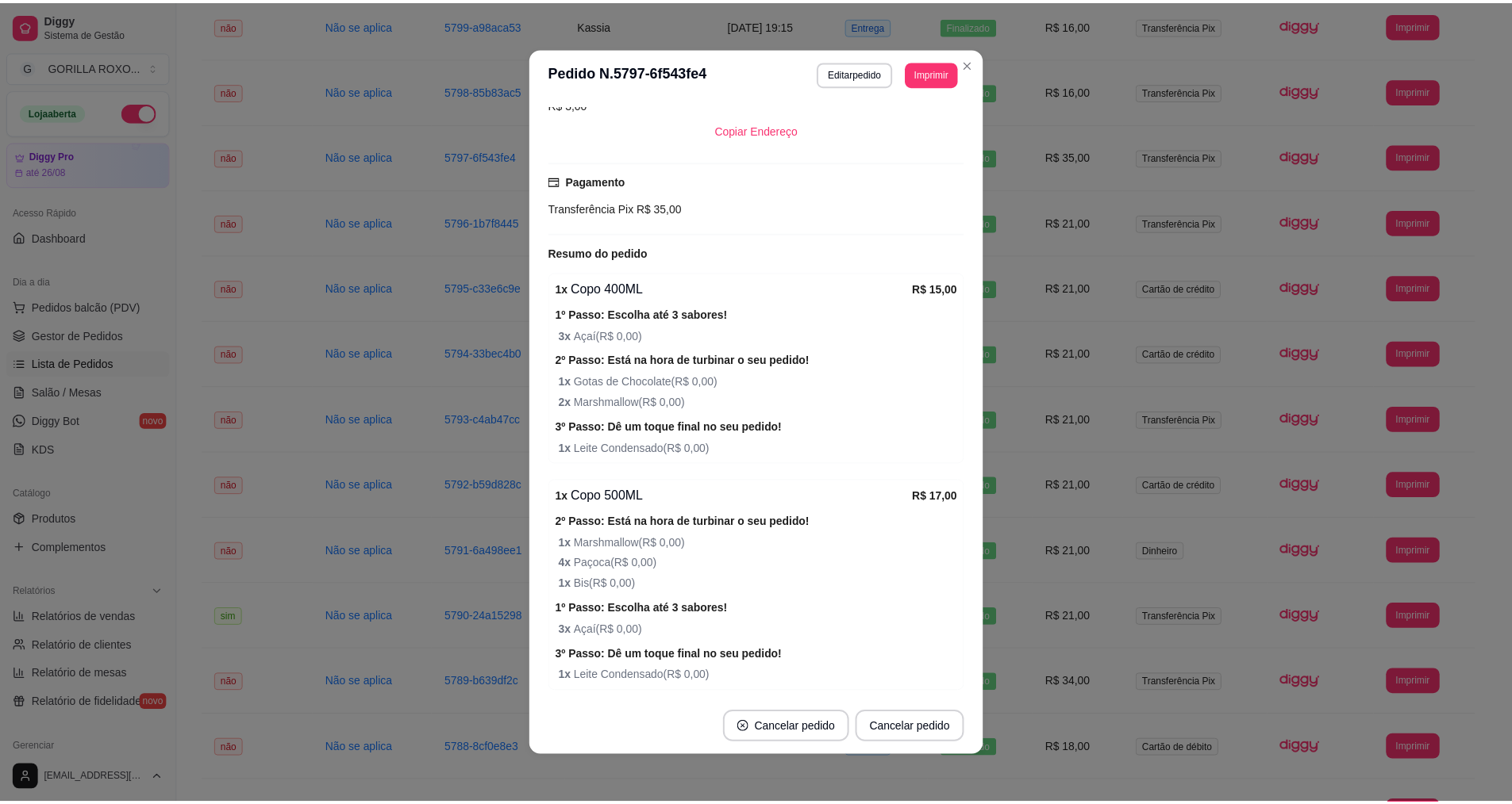
scroll to position [238, 0]
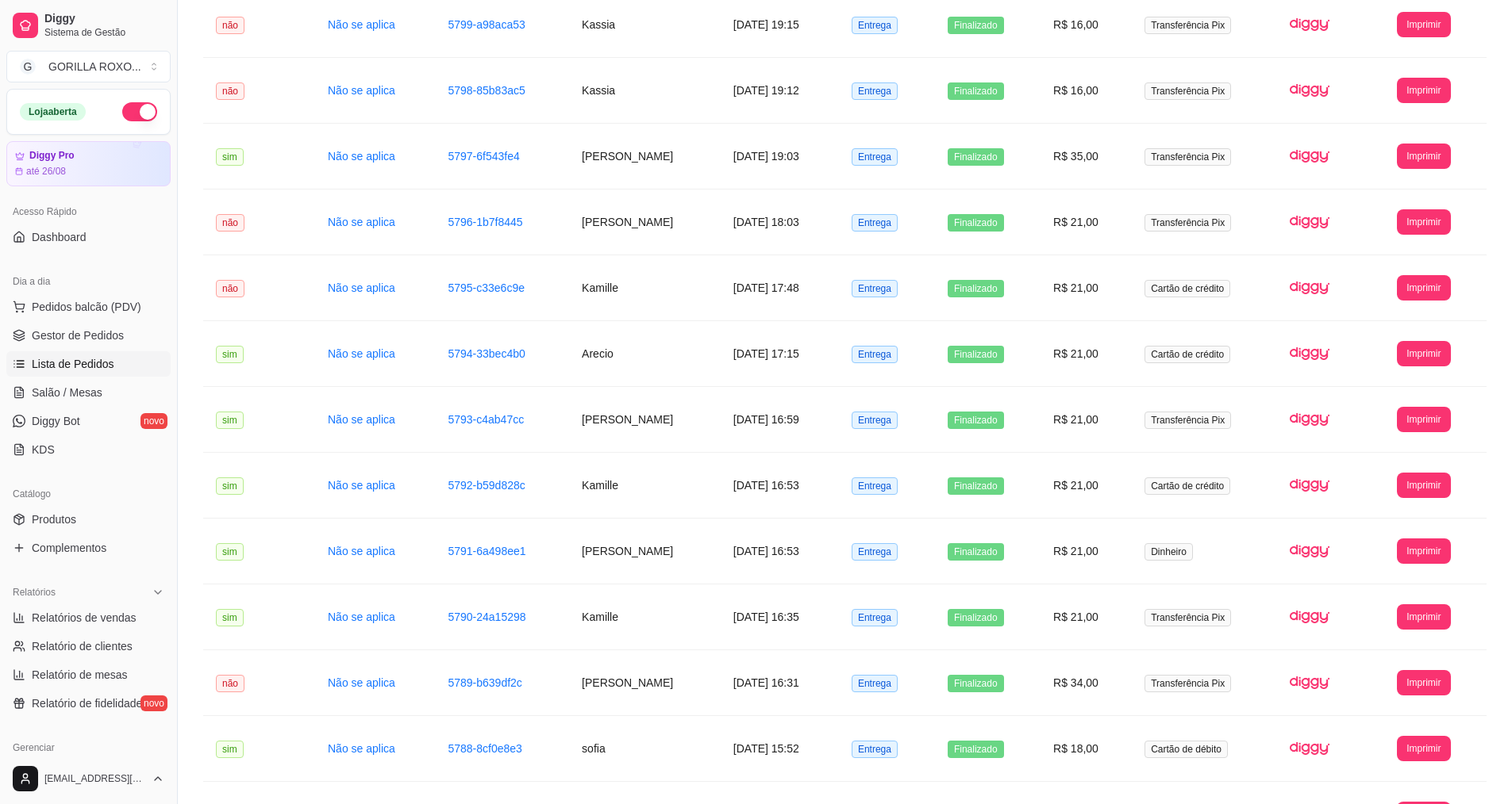
click at [114, 123] on div "Loja aberta" at bounding box center [88, 112] width 163 height 44
click at [126, 108] on button "button" at bounding box center [140, 112] width 34 height 19
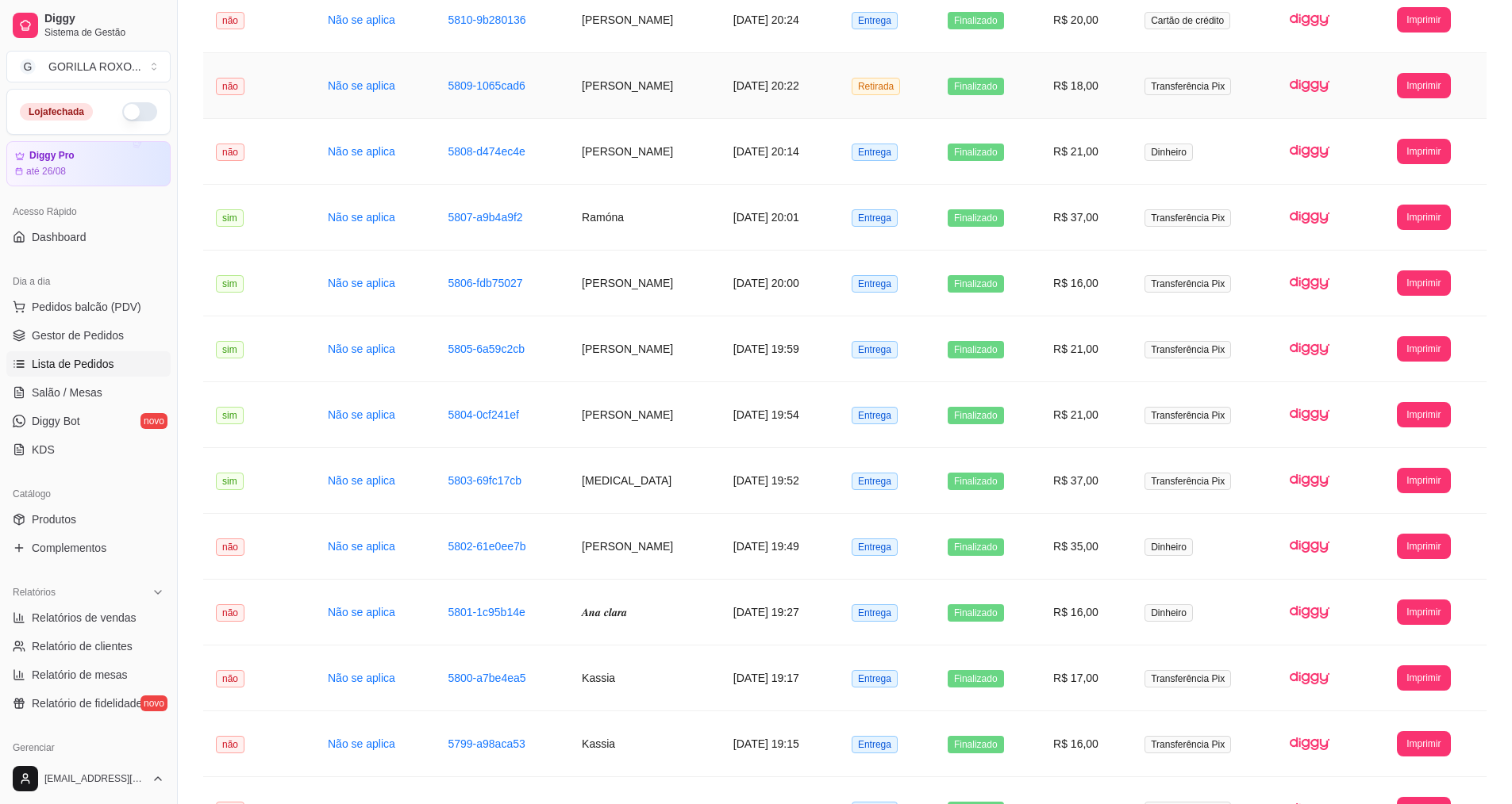
scroll to position [0, 0]
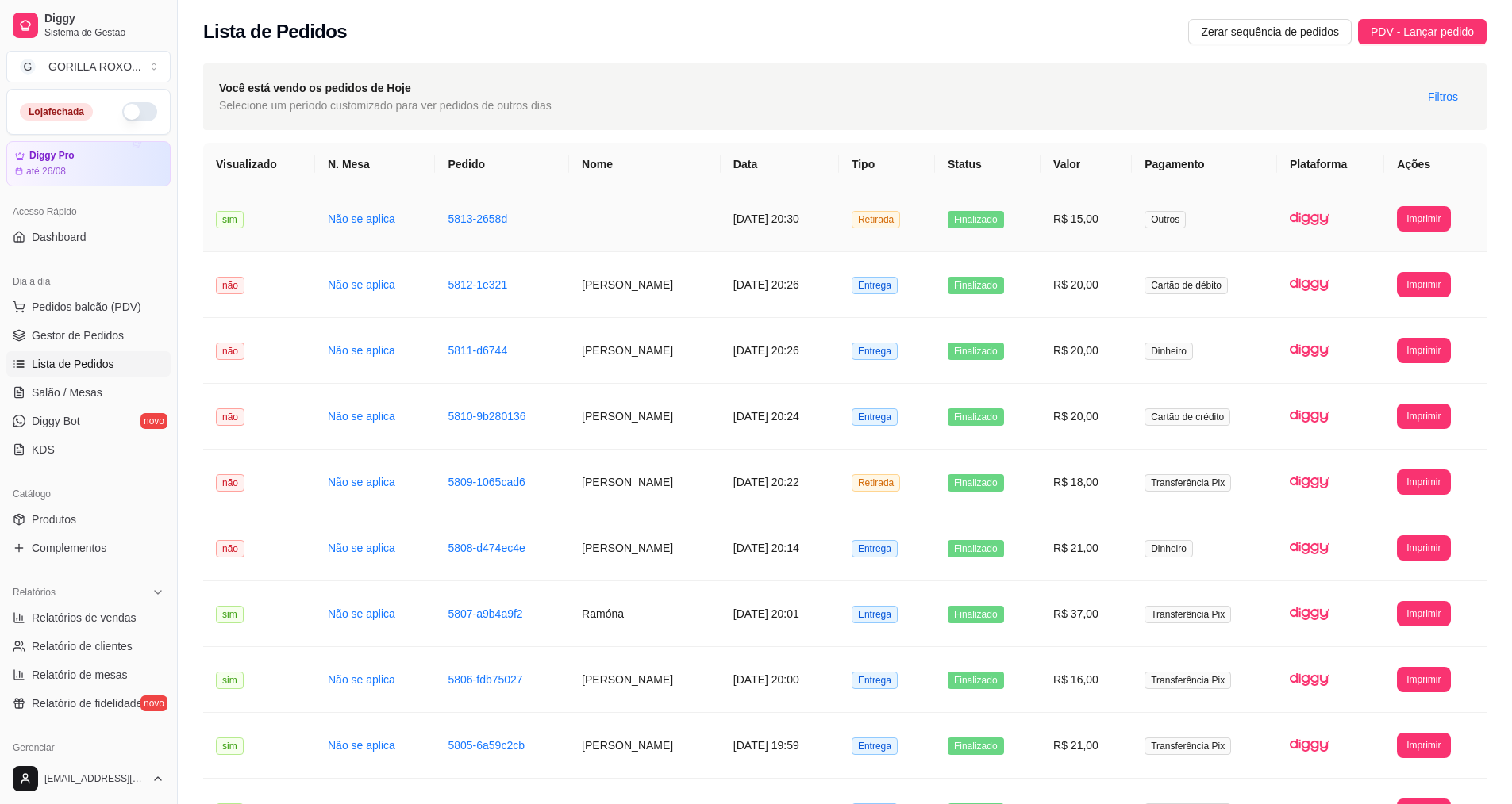
click at [661, 189] on td at bounding box center [644, 219] width 151 height 66
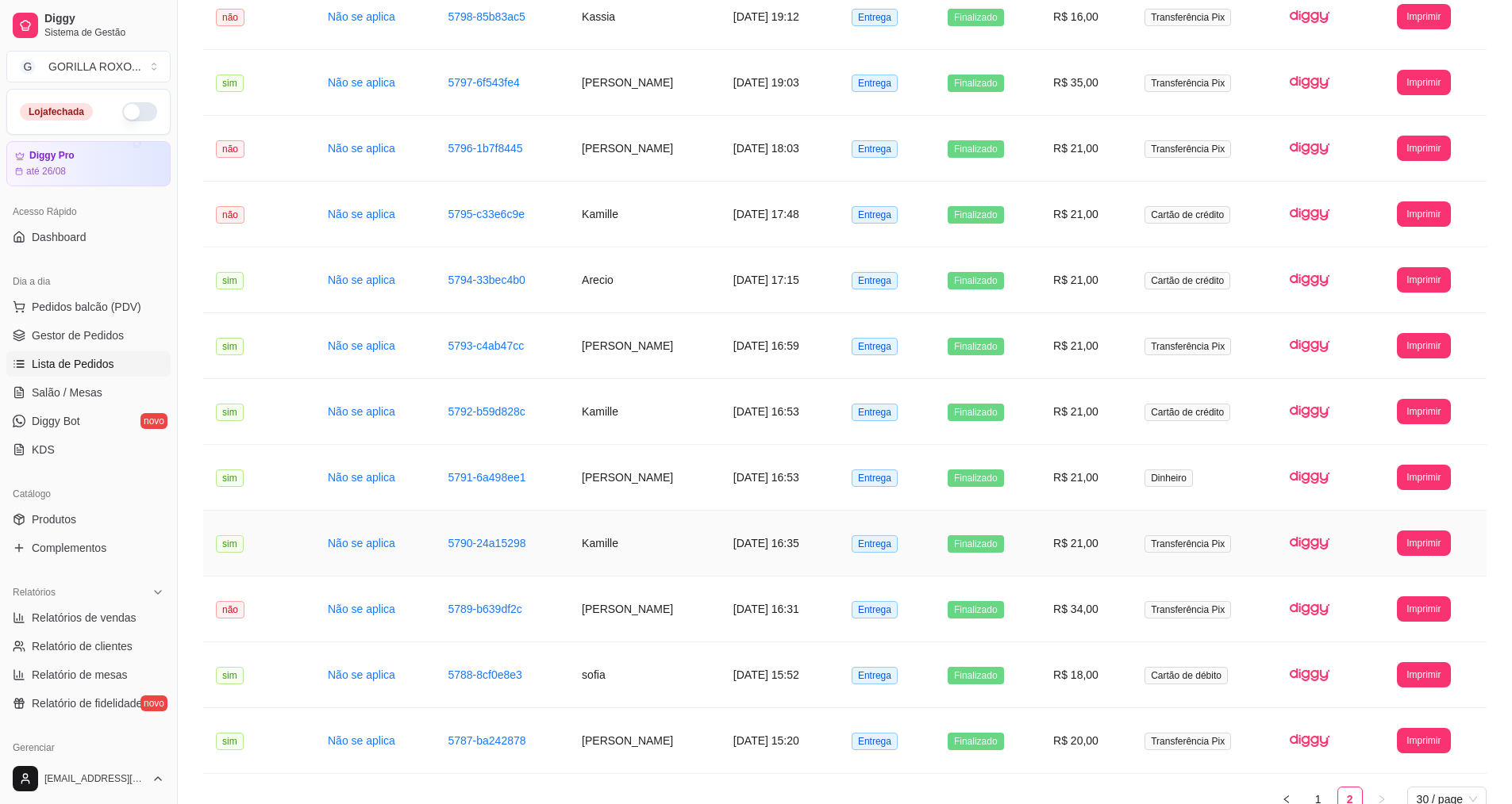
scroll to position [1275, 0]
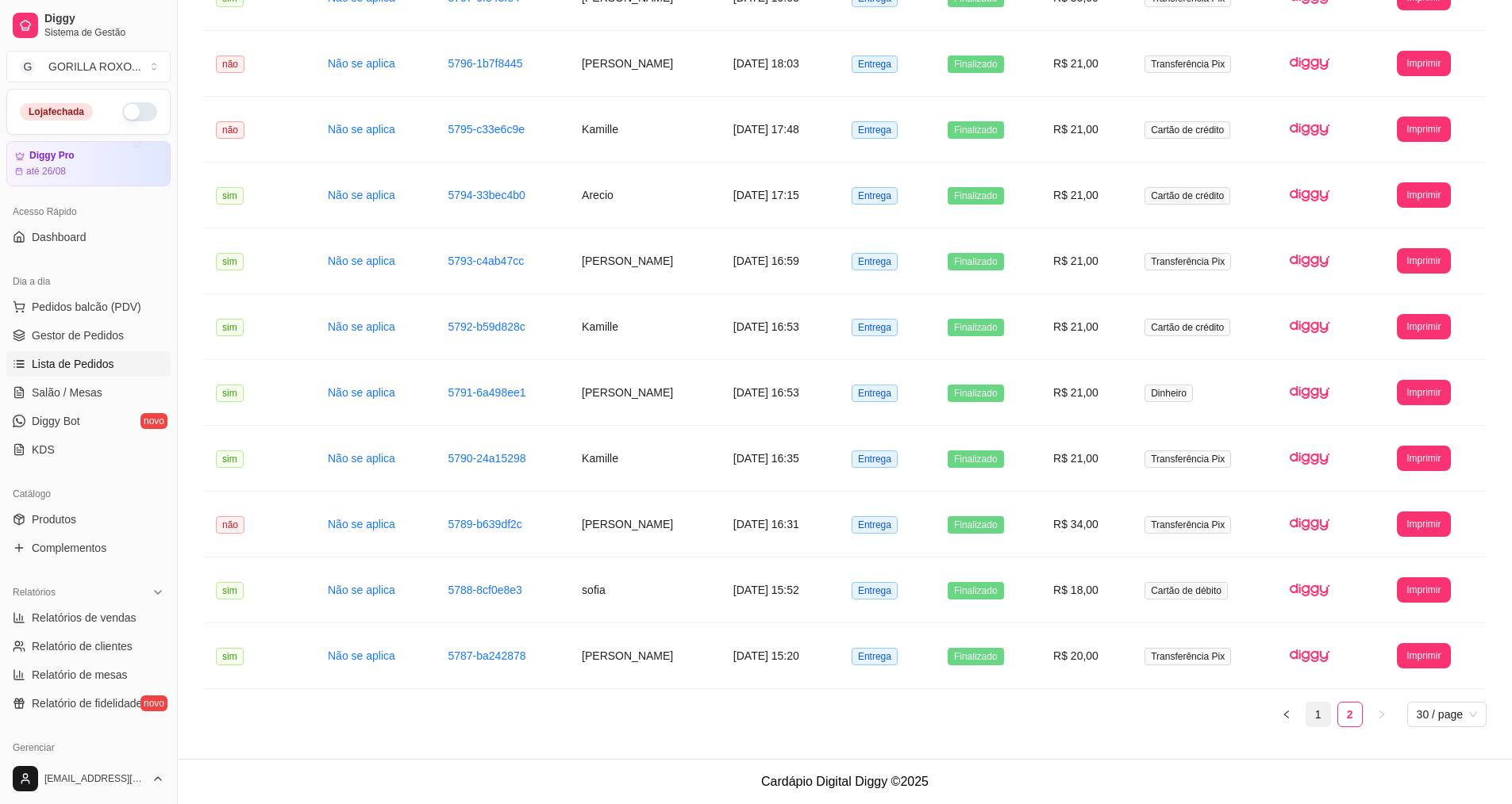
click at [1316, 719] on link "1" at bounding box center [1318, 714] width 24 height 24
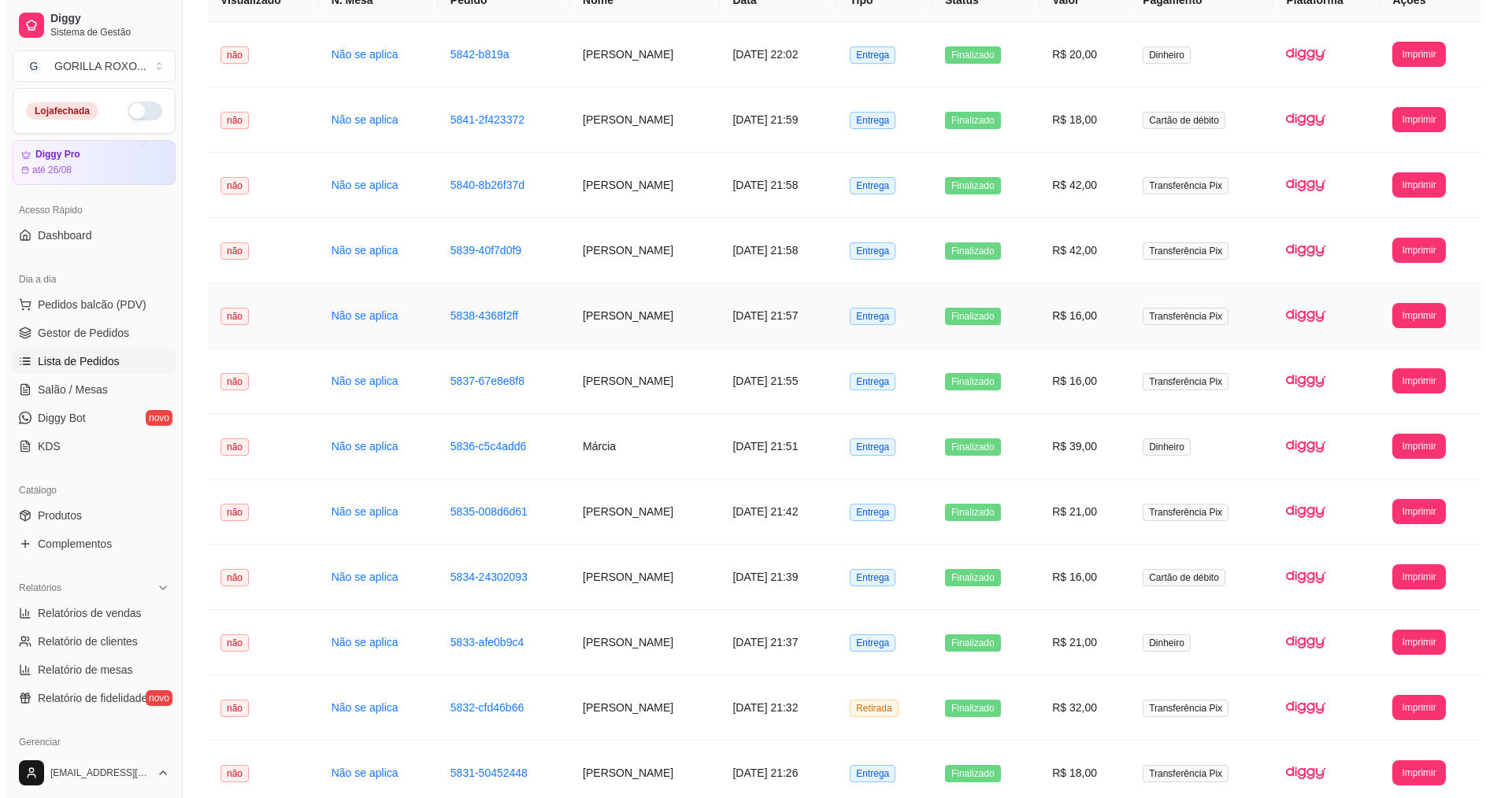
scroll to position [0, 0]
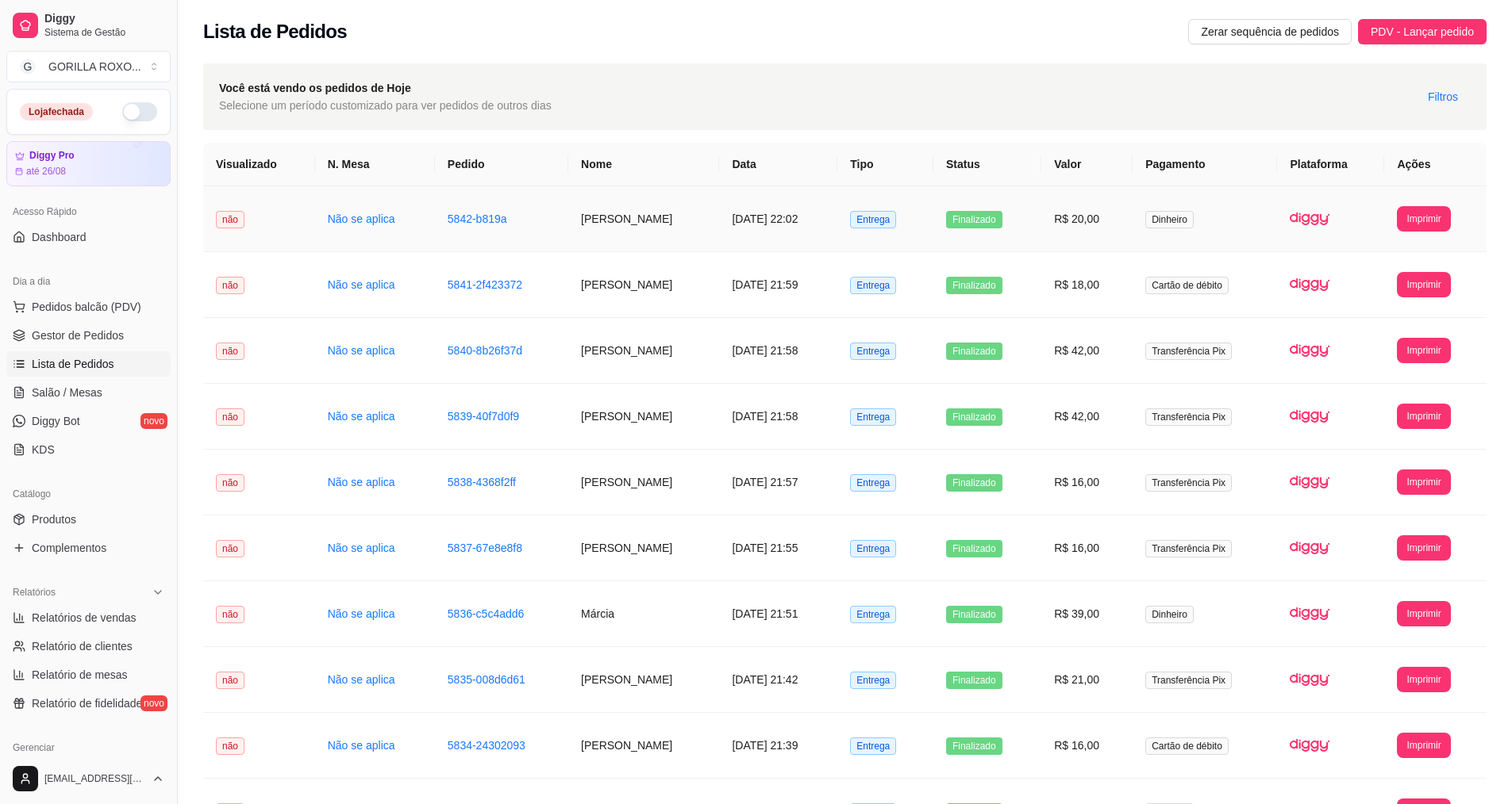
click at [630, 214] on td "[PERSON_NAME]" at bounding box center [643, 219] width 150 height 66
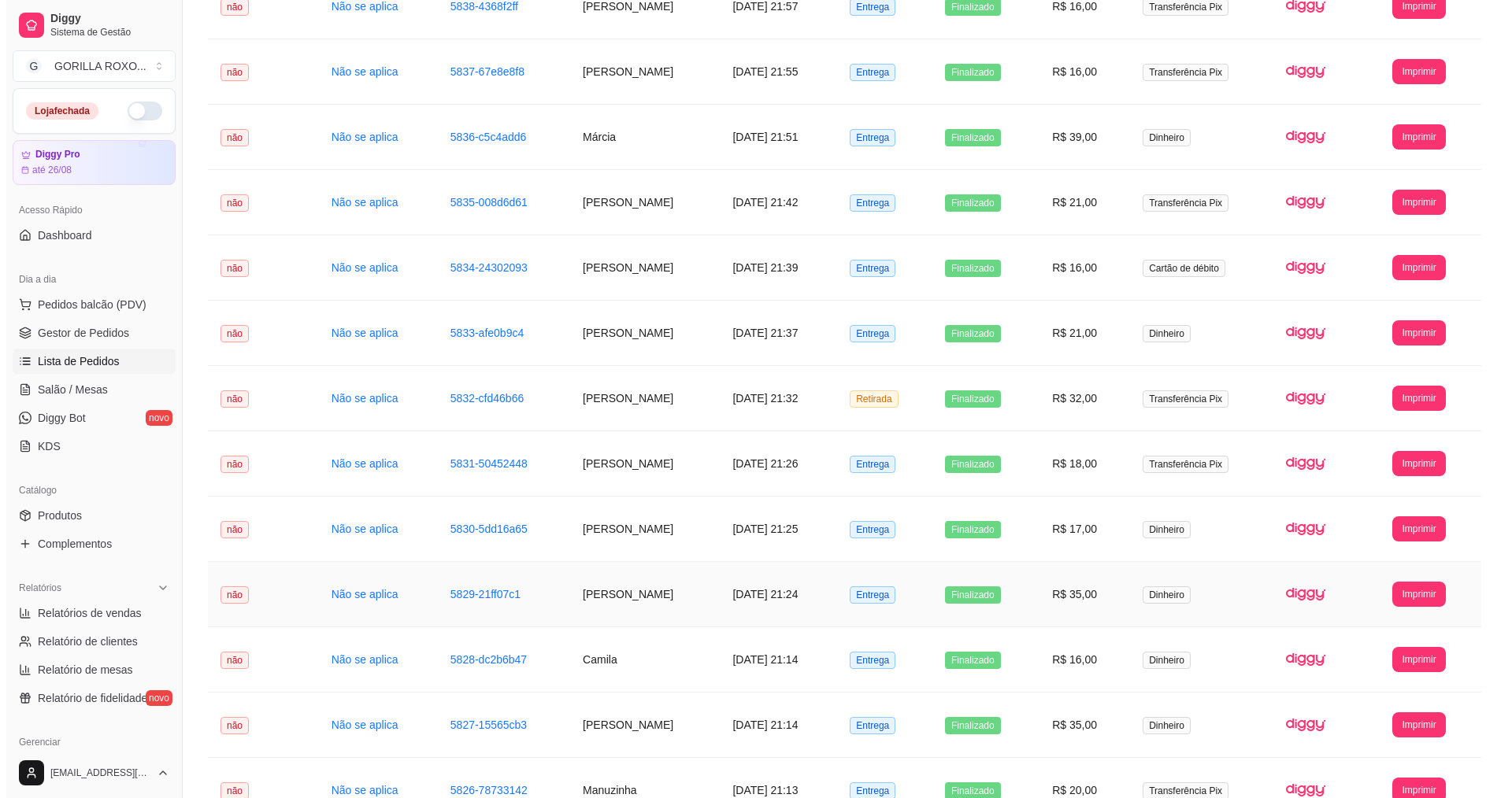
scroll to position [630, 0]
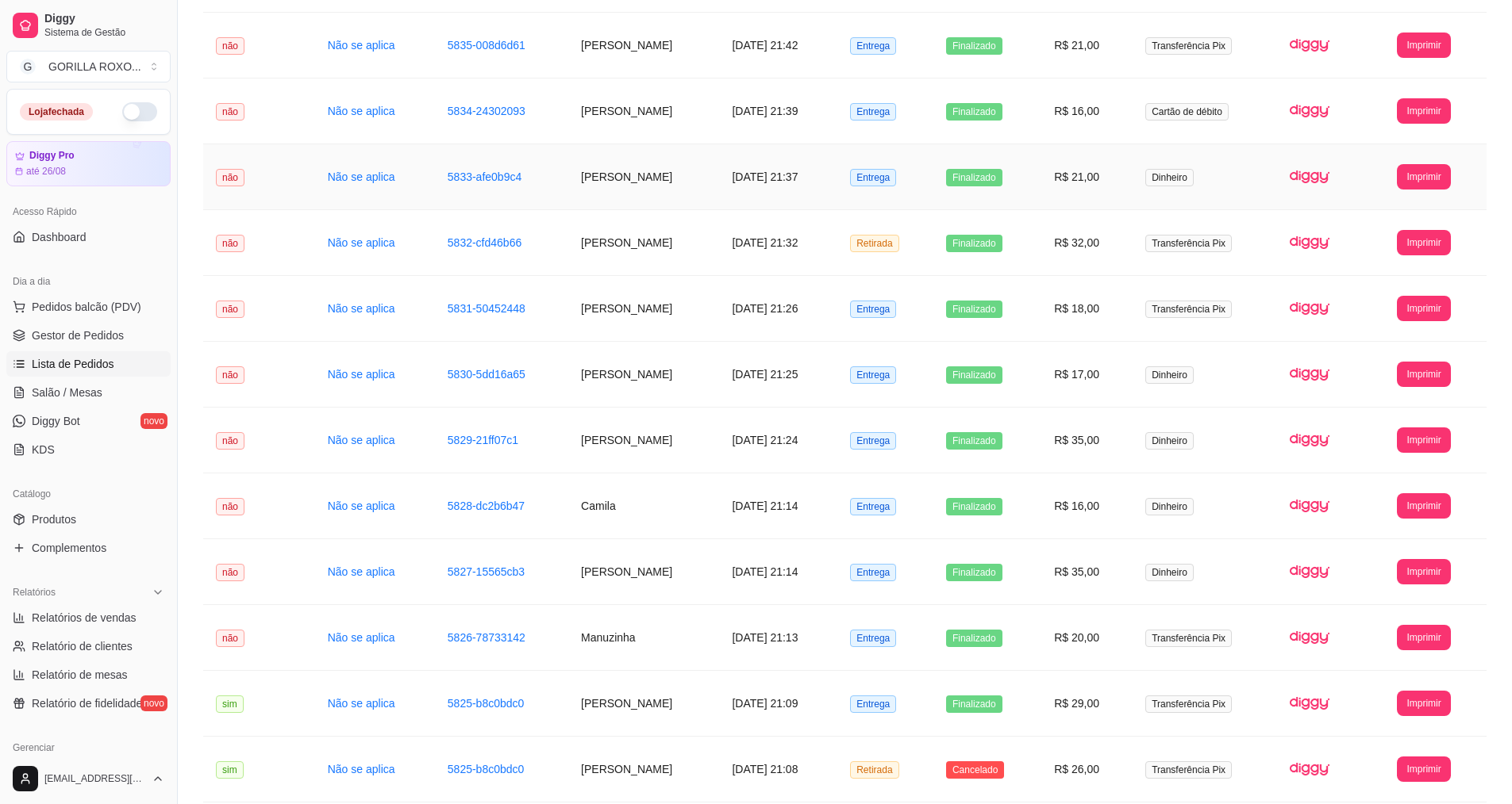
click at [664, 183] on td "[PERSON_NAME]" at bounding box center [643, 177] width 150 height 66
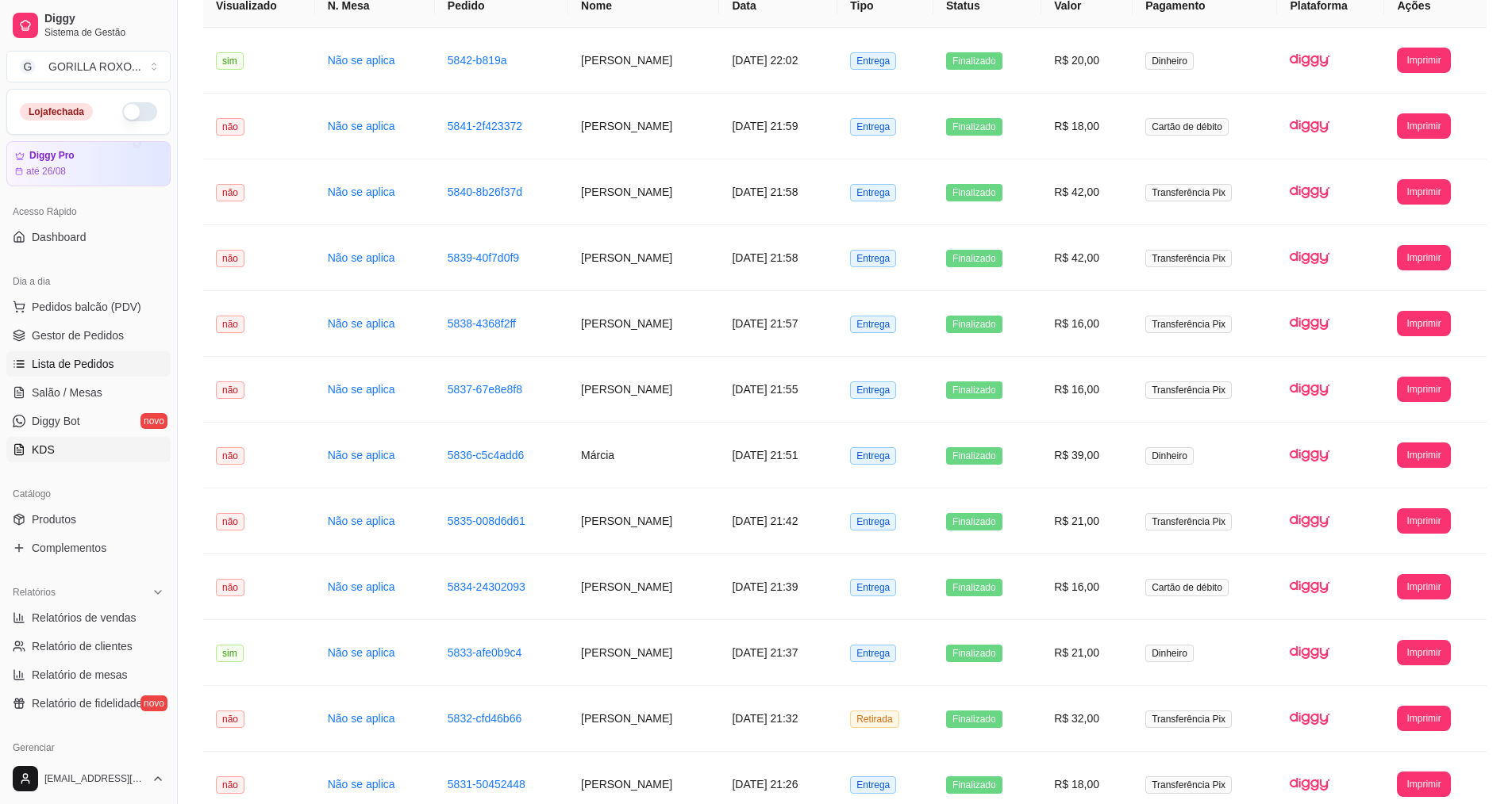
scroll to position [0, 0]
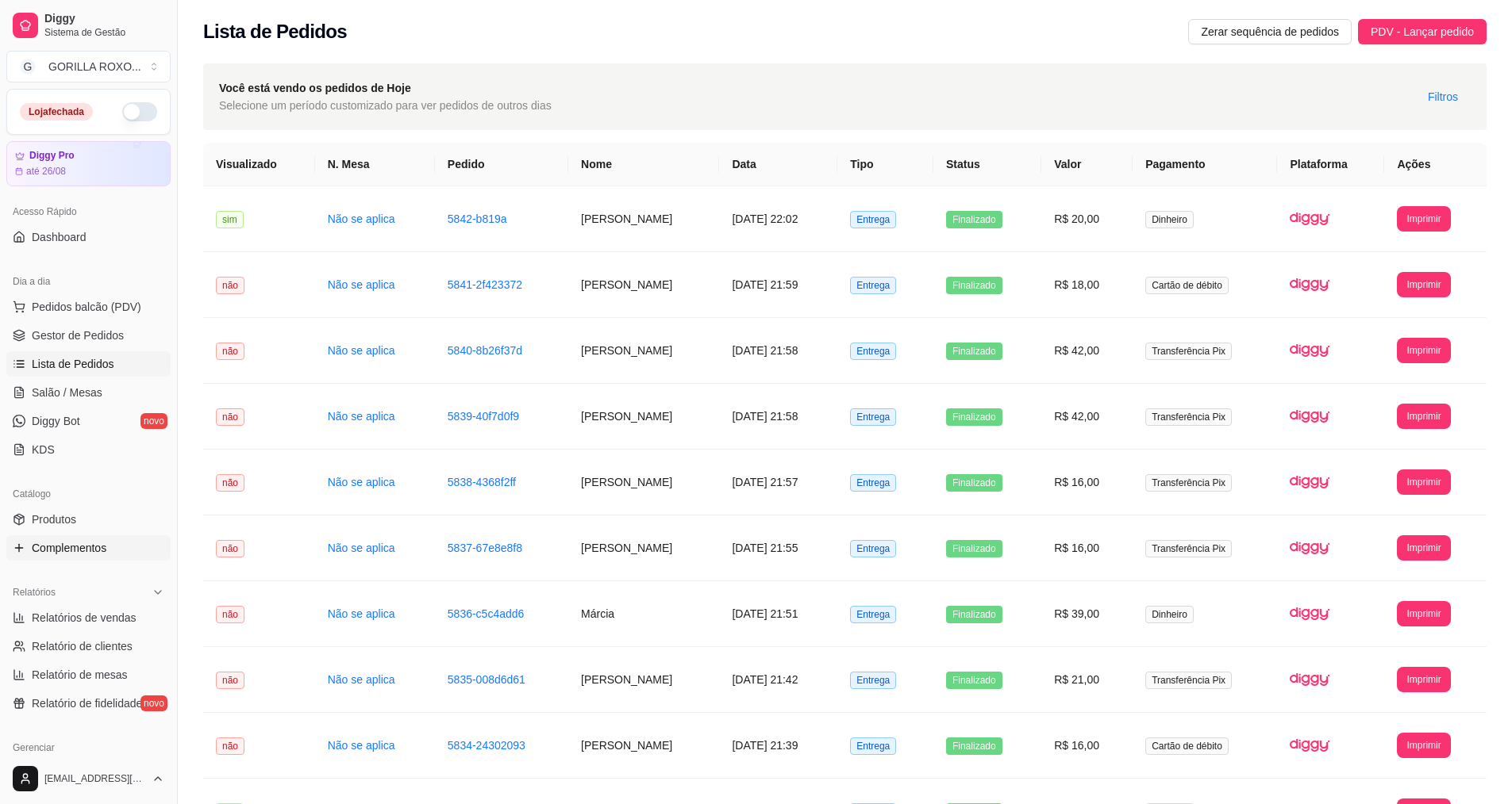
click at [91, 555] on span "Complementos" at bounding box center [69, 547] width 75 height 16
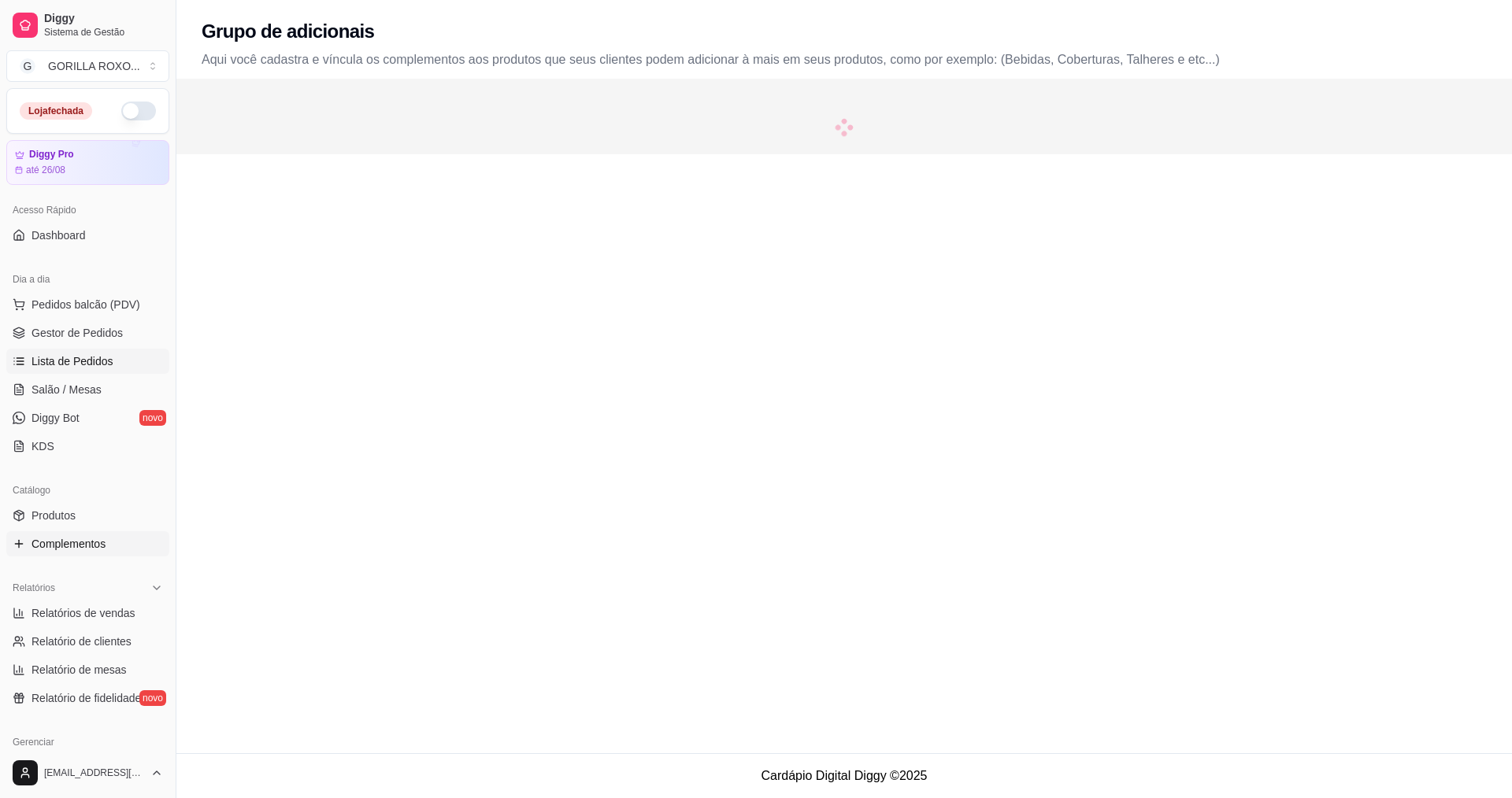
click at [95, 352] on link "Lista de Pedidos" at bounding box center [88, 361] width 163 height 26
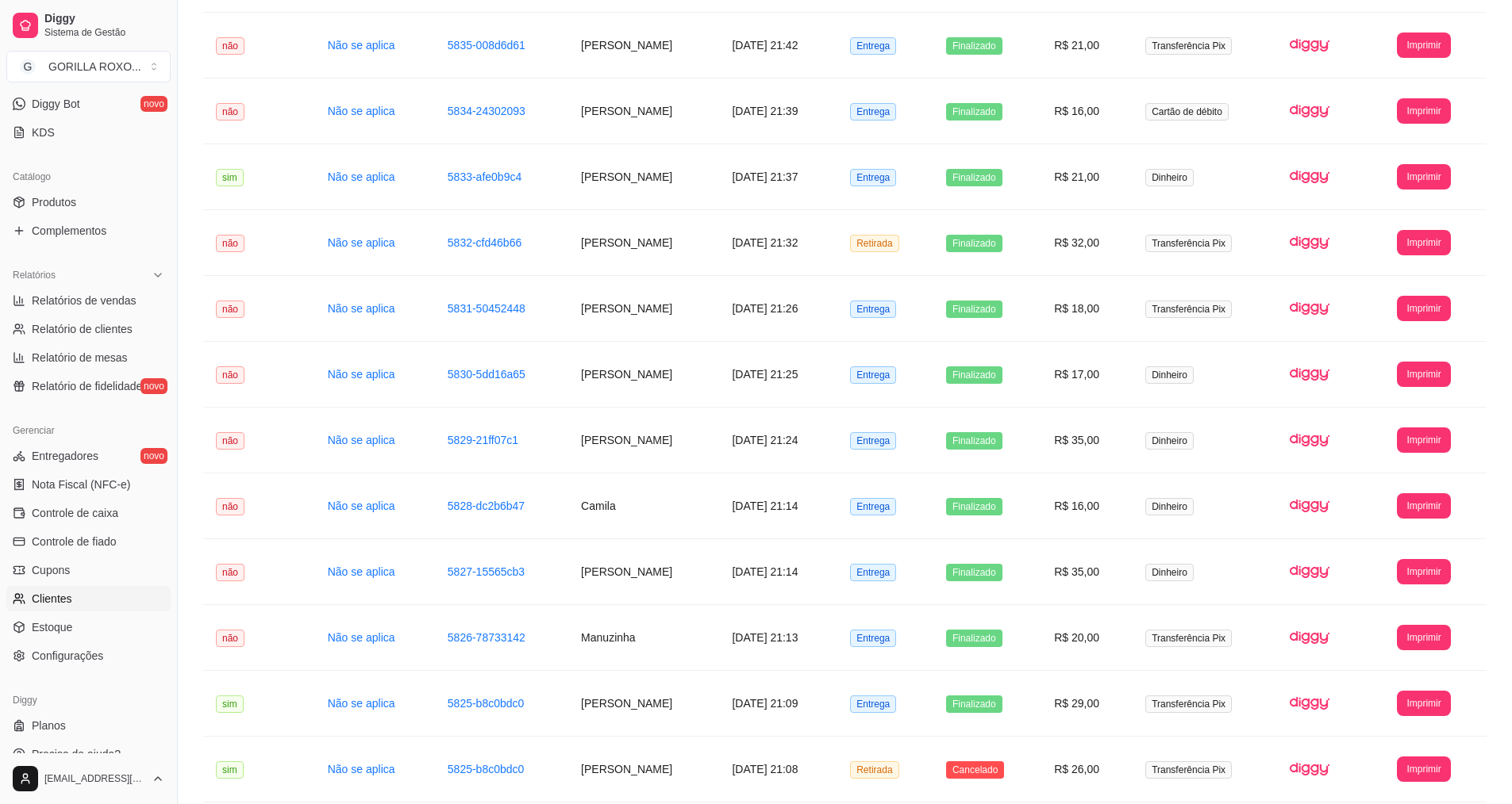
scroll to position [337, 0]
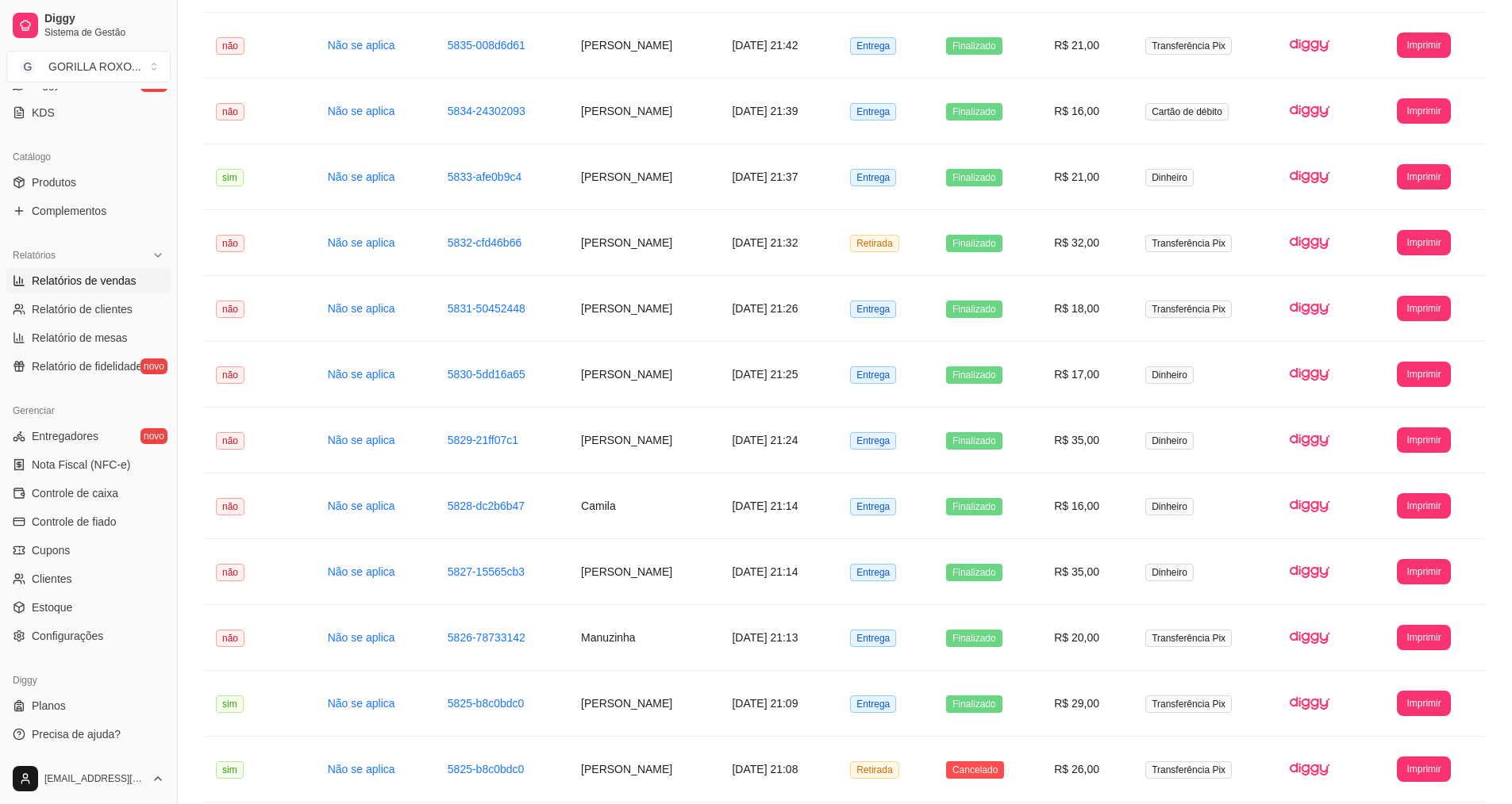
click at [90, 273] on span "Relatórios de vendas" at bounding box center [83, 280] width 104 height 16
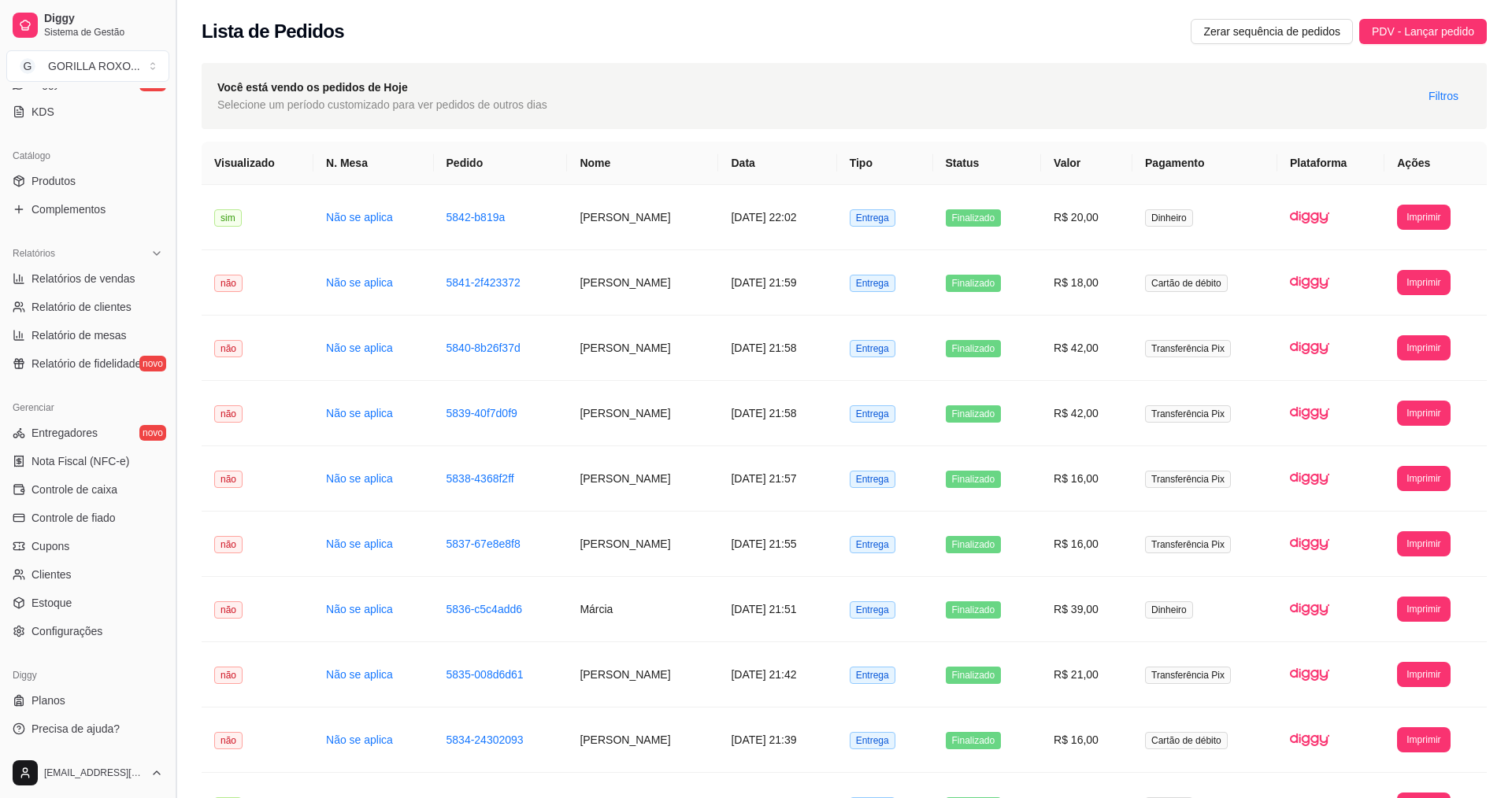
select select "ALL"
select select "0"
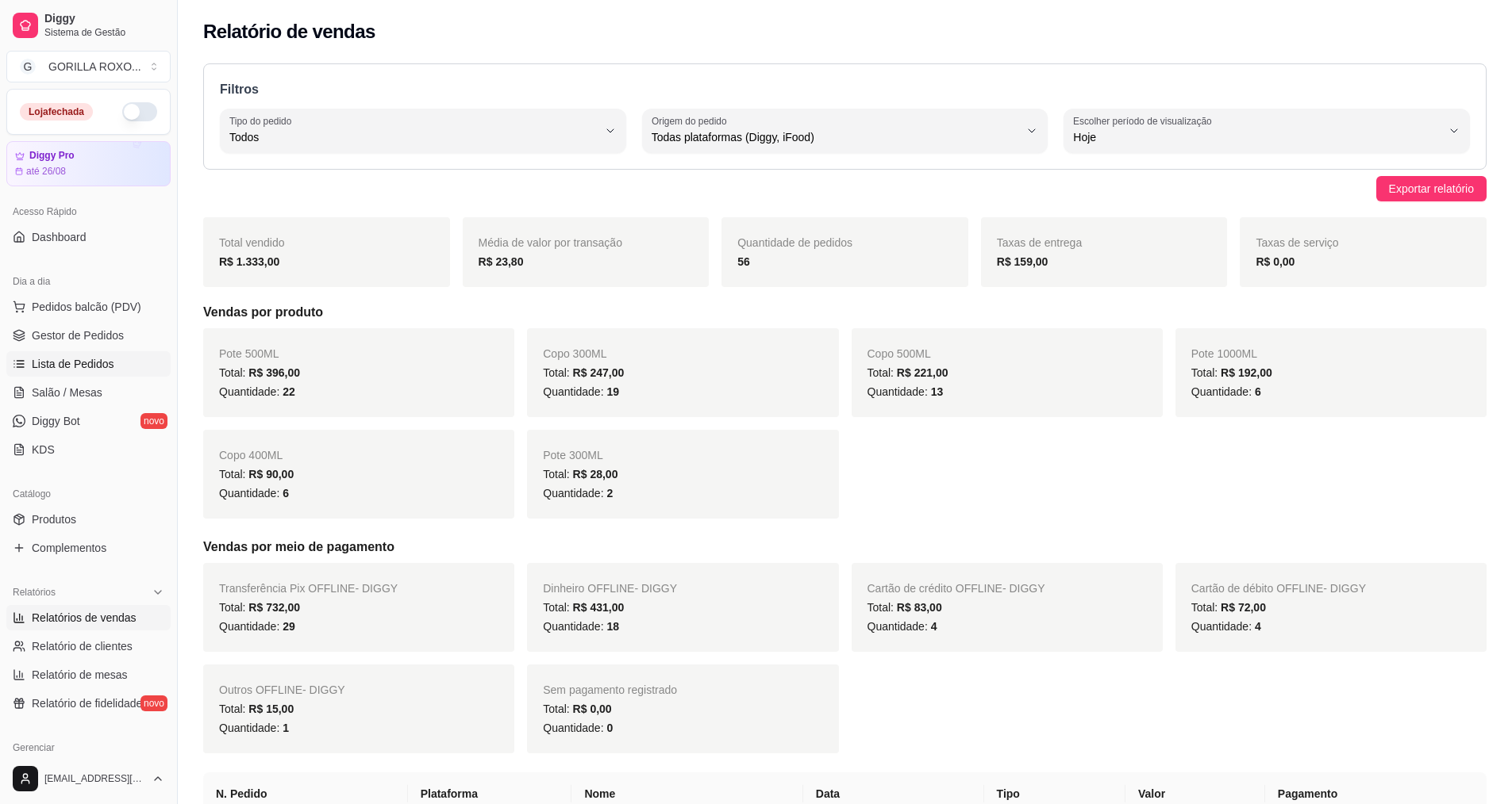
click at [86, 359] on span "Lista de Pedidos" at bounding box center [73, 364] width 82 height 16
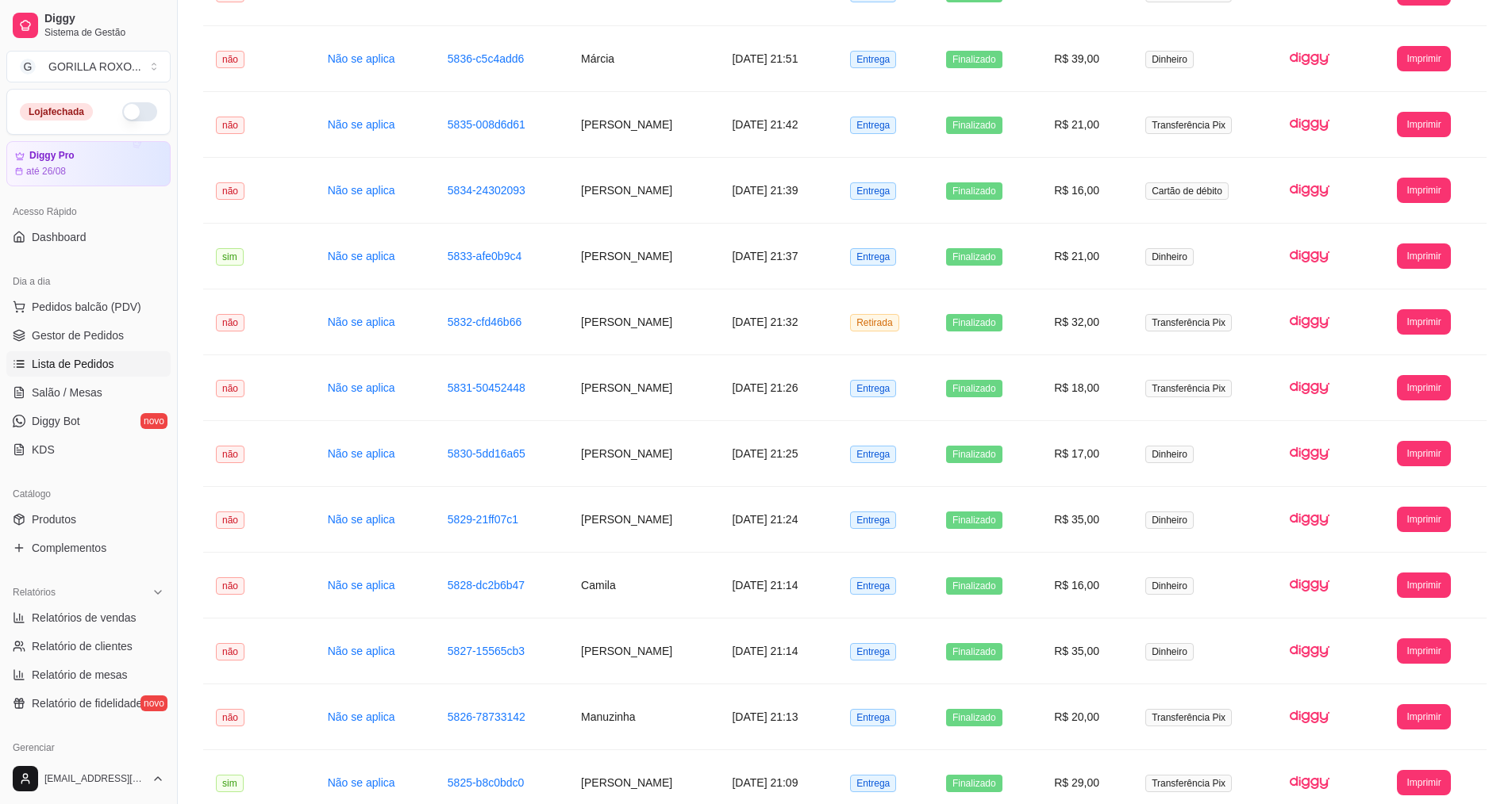
scroll to position [337, 0]
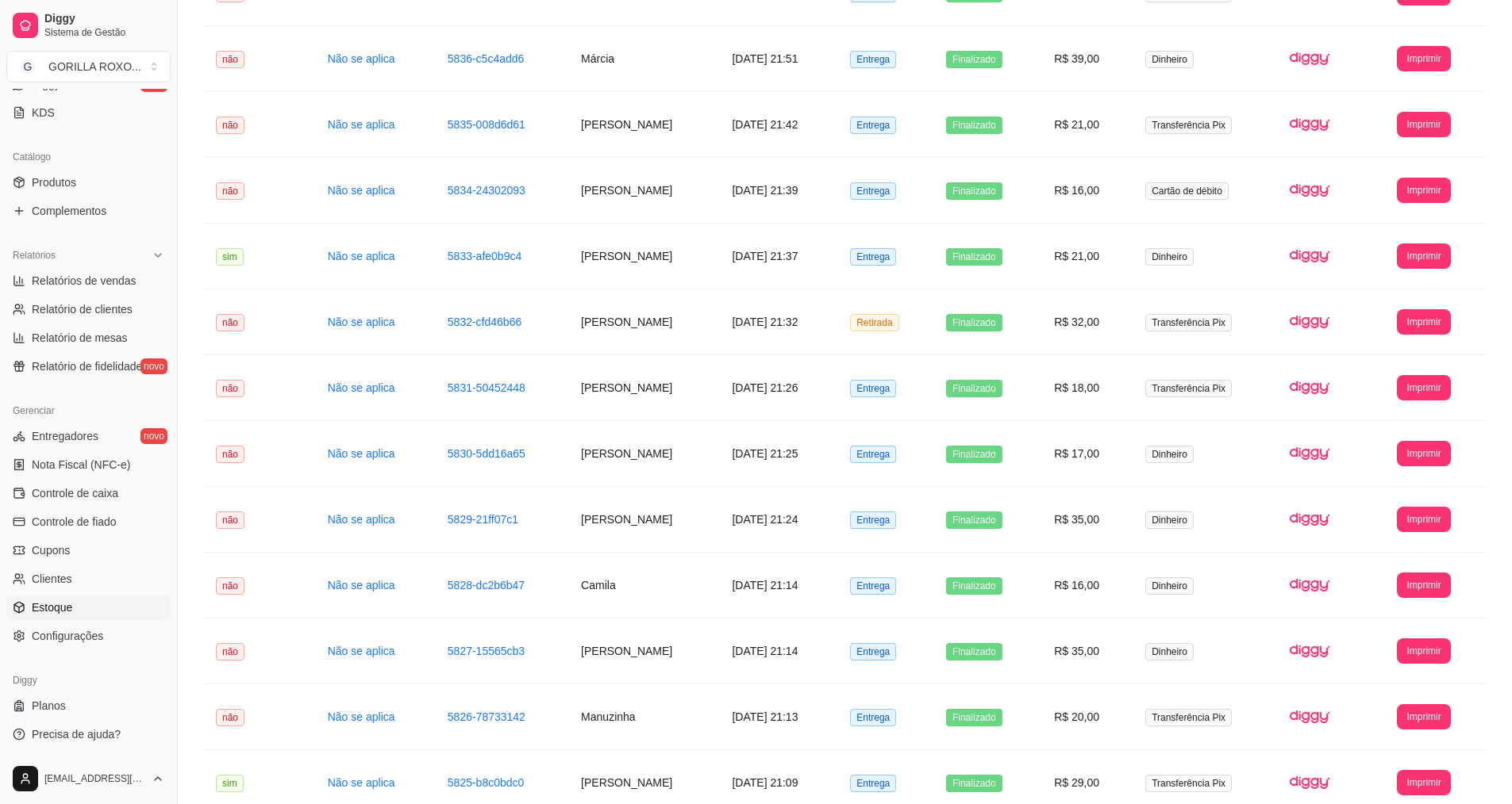
click at [73, 612] on link "Estoque" at bounding box center [89, 608] width 165 height 26
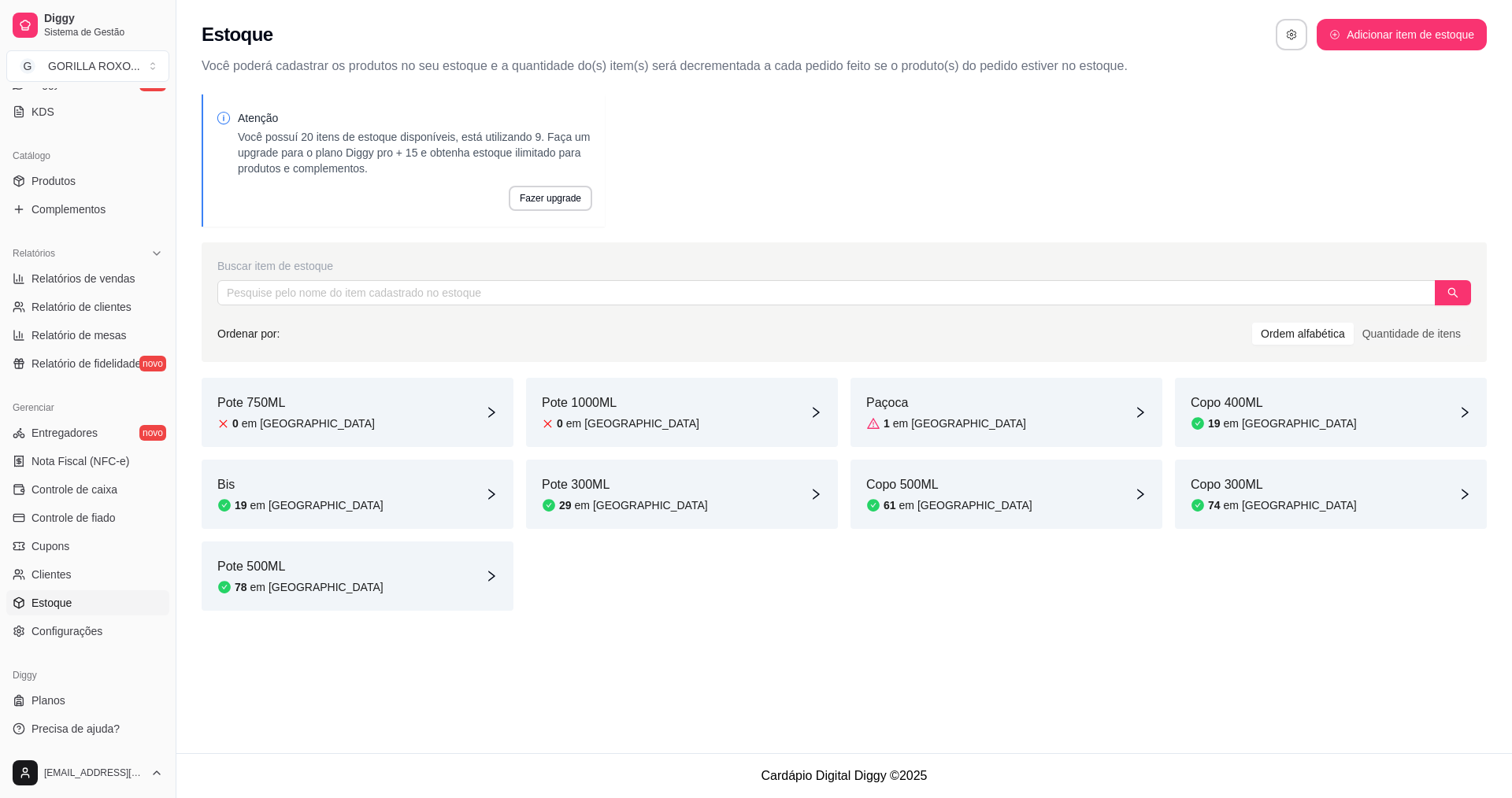
click at [1261, 400] on article "Copo 400ML" at bounding box center [1273, 403] width 166 height 19
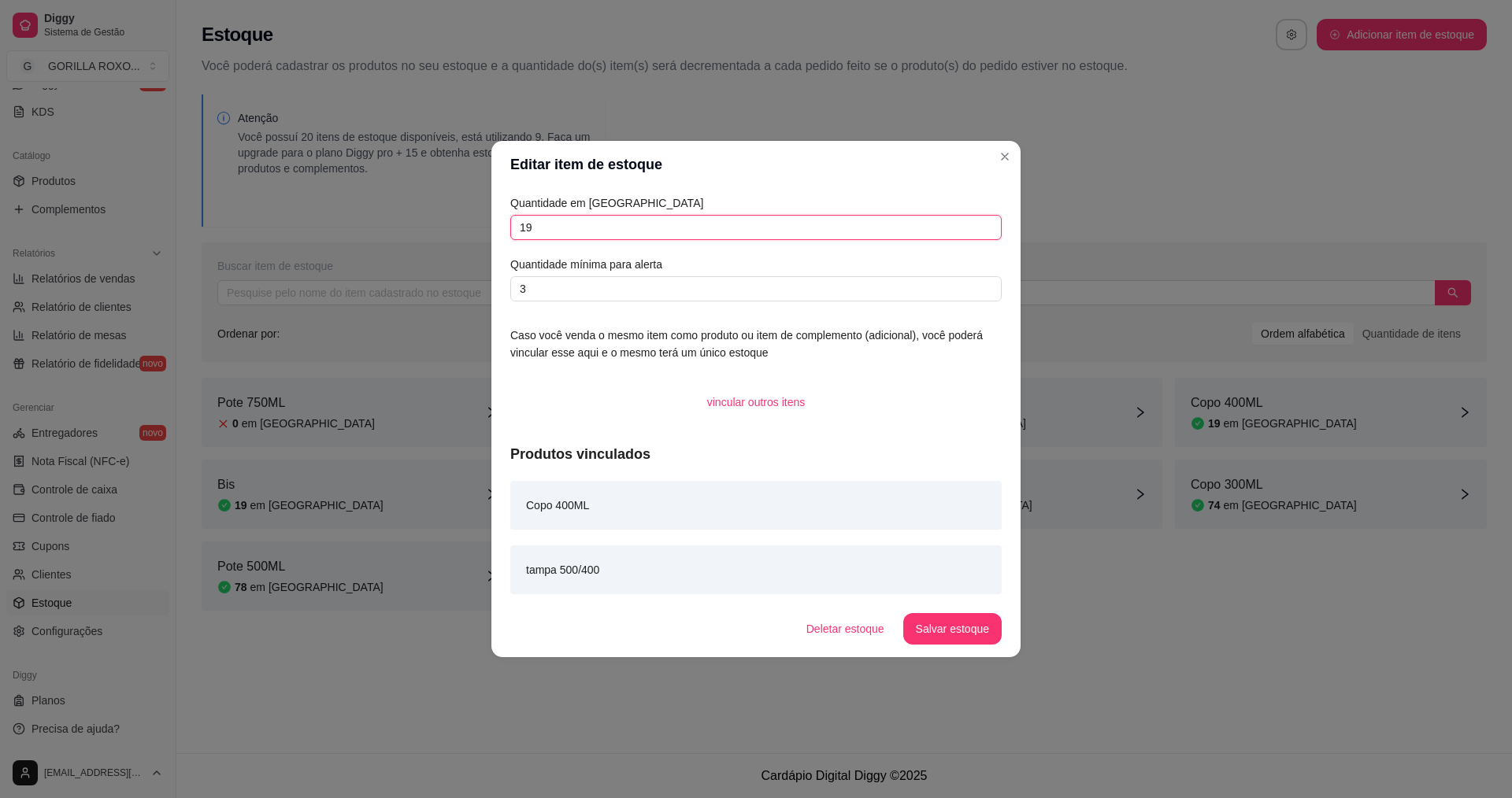
click at [565, 232] on input "19" at bounding box center [756, 227] width 491 height 26
type input "13"
click at [966, 637] on button "Salvar estoque" at bounding box center [953, 629] width 99 height 31
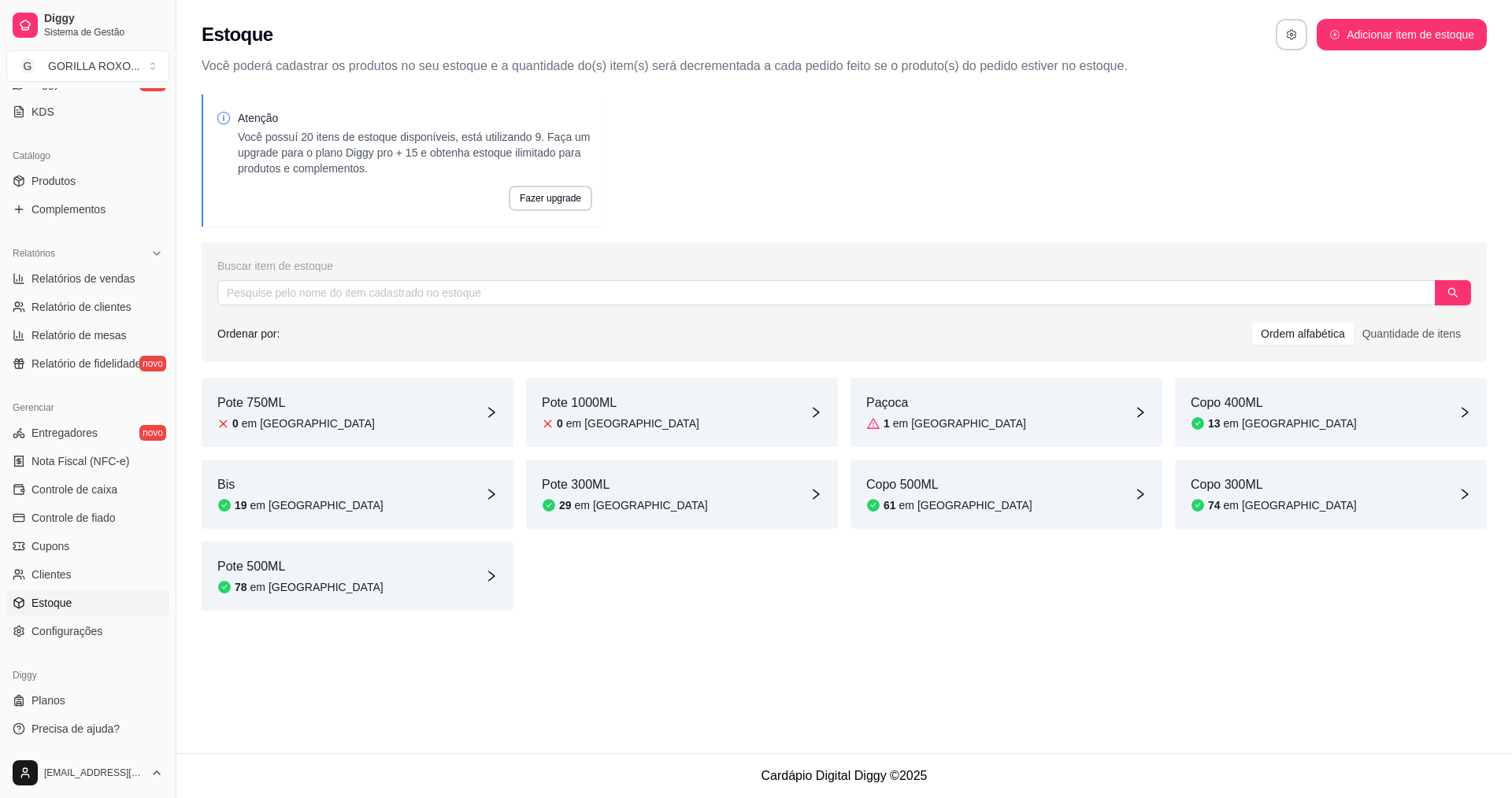
click at [1275, 500] on article "em [GEOGRAPHIC_DATA]" at bounding box center [1291, 505] width 133 height 16
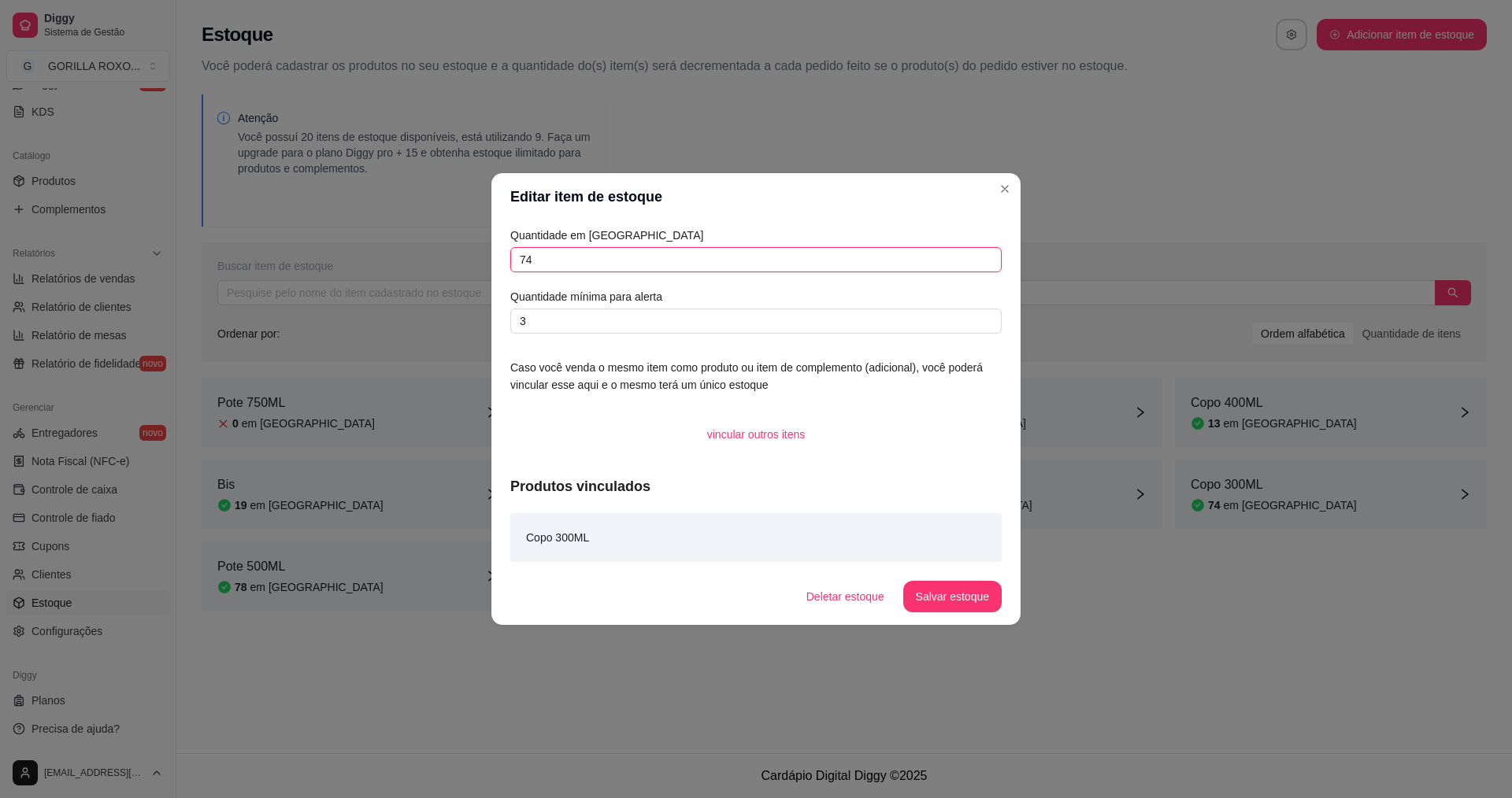
drag, startPoint x: 608, startPoint y: 256, endPoint x: 601, endPoint y: 259, distance: 7.6
click at [607, 256] on input "74" at bounding box center [756, 259] width 491 height 26
type input "7"
type input "15"
click at [970, 591] on button "Salvar estoque" at bounding box center [951, 597] width 96 height 30
